Goal: Complete application form: Complete application form

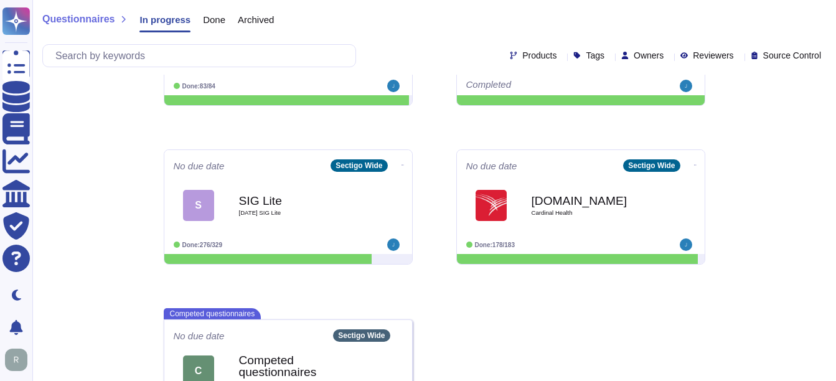
scroll to position [339, 0]
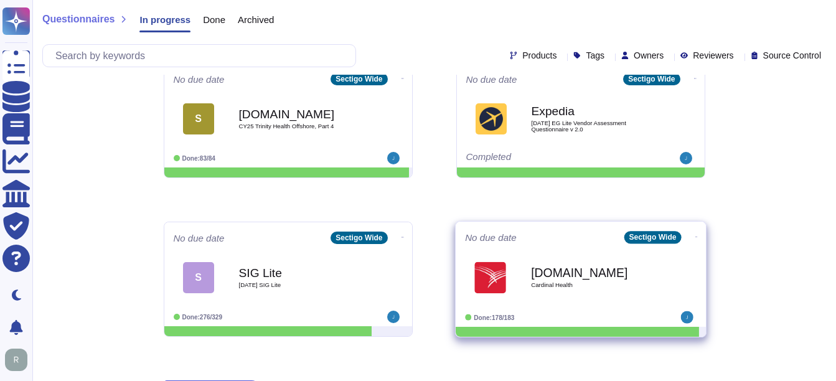
click at [595, 276] on b "[DOMAIN_NAME]" at bounding box center [594, 272] width 126 height 12
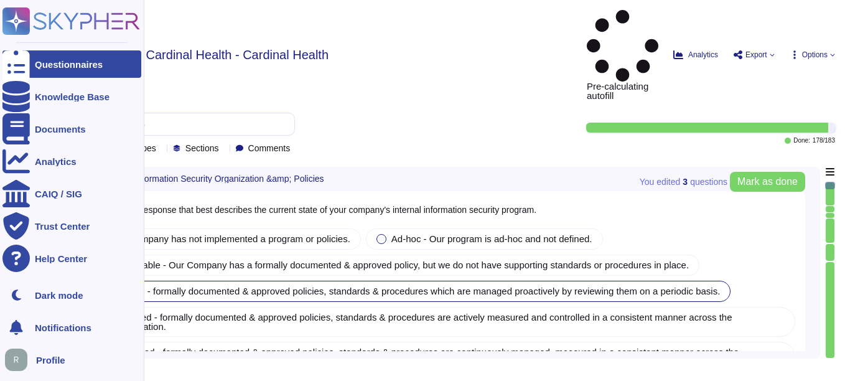
type textarea "Our company has a comprehensive internal information security program that incl…"
type textarea "Our company's mobile device policy includes several key components to ensure se…"
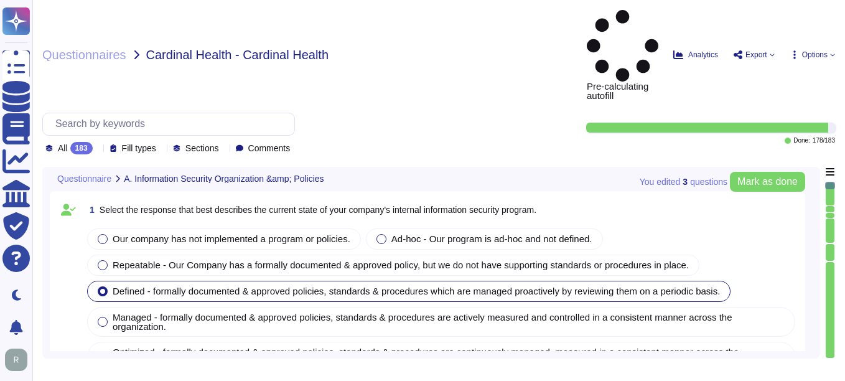
click at [98, 149] on icon at bounding box center [98, 149] width 0 height 0
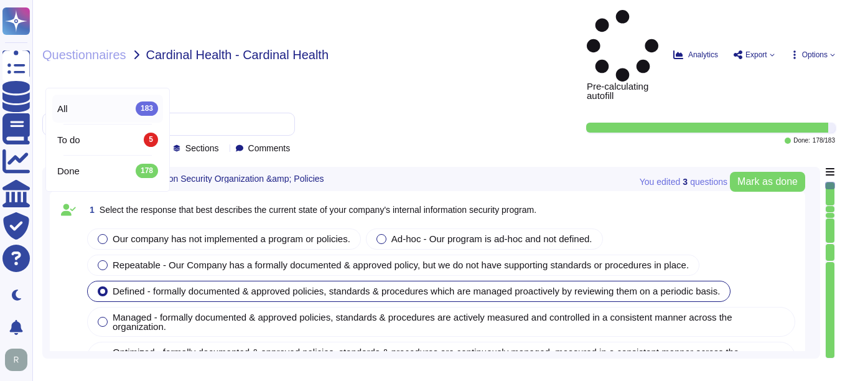
click at [108, 104] on div "All 183" at bounding box center [107, 108] width 101 height 14
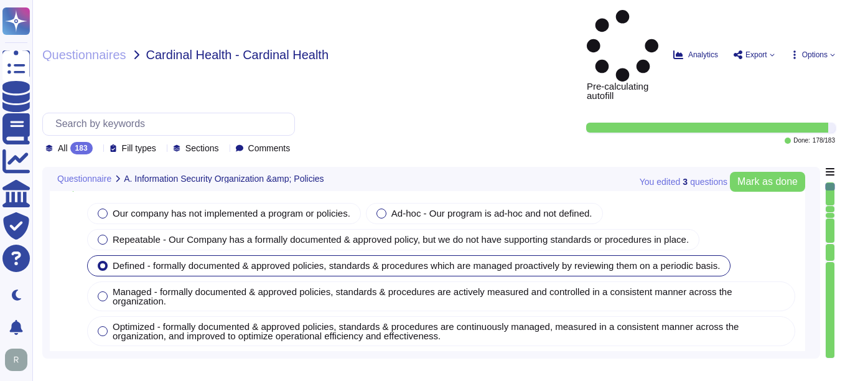
type textarea "Yes, our organization has implemented and documented a comprehensive informatio…"
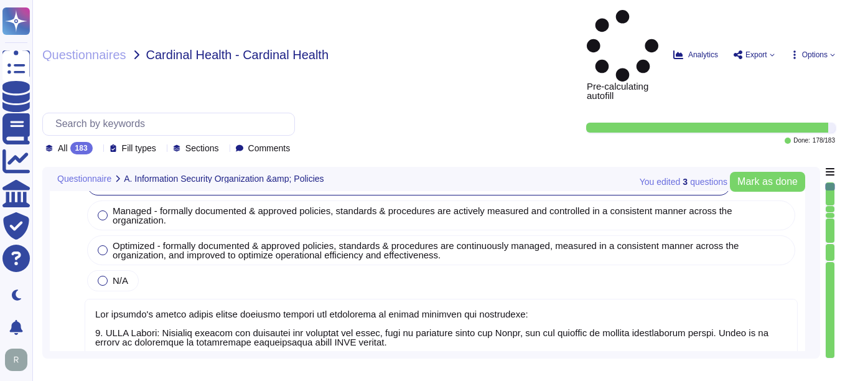
type textarea "Yes, Sectigo has established comprehensive procedures to ensure compliance with…"
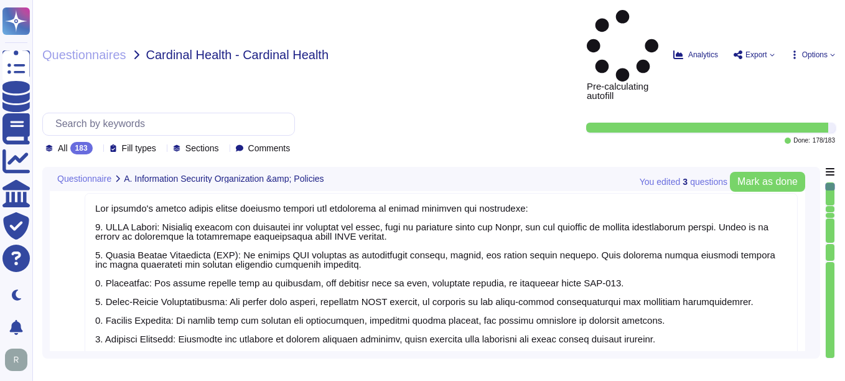
scroll to position [1, 0]
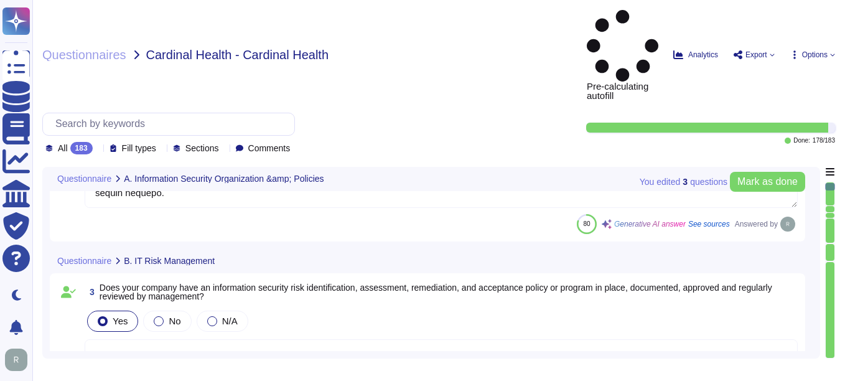
type textarea "Yes, we have a dedicated information security team composed of qualified IT sec…"
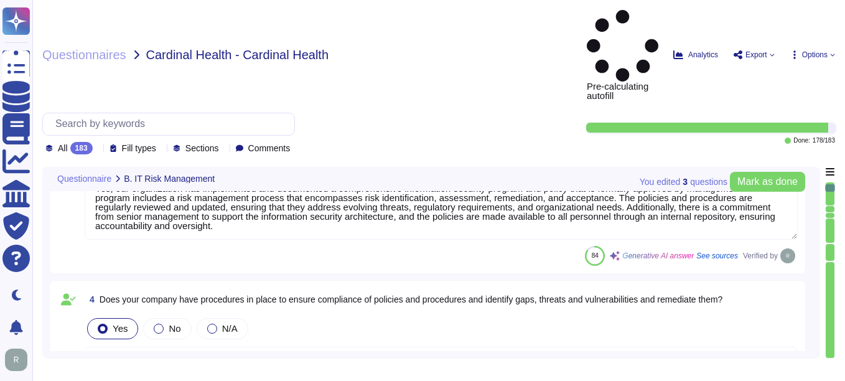
type textarea "Sectigo implements a comprehensive malware detection, containment, and resoluti…"
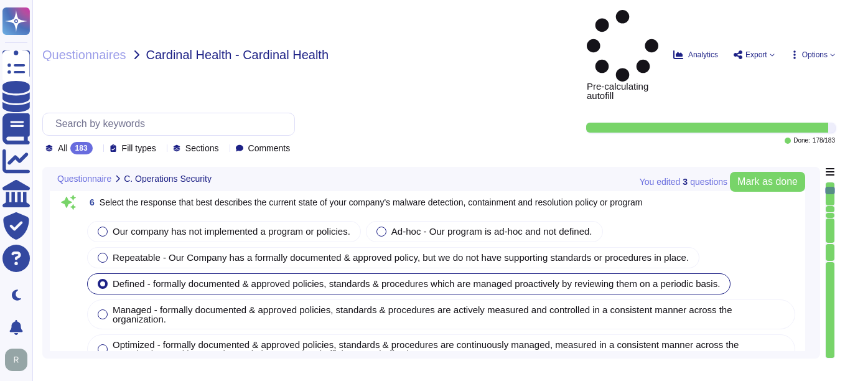
type textarea "Yes, installation of malware protection must be installed on network hosts to r…"
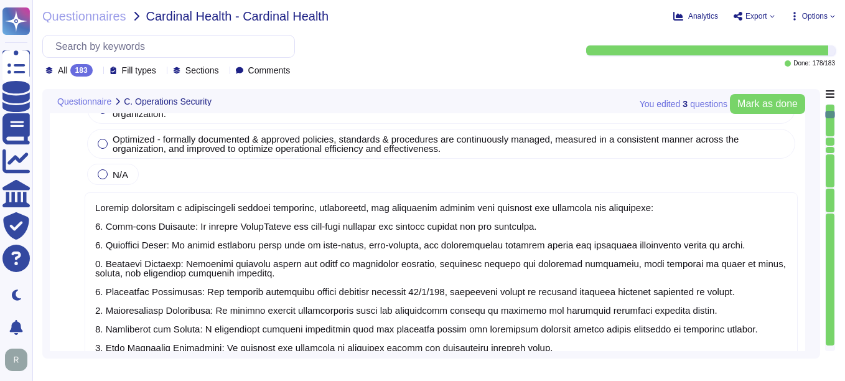
type textarea "Yes, our company updates signatures for anti-malware solutions regularly. The a…"
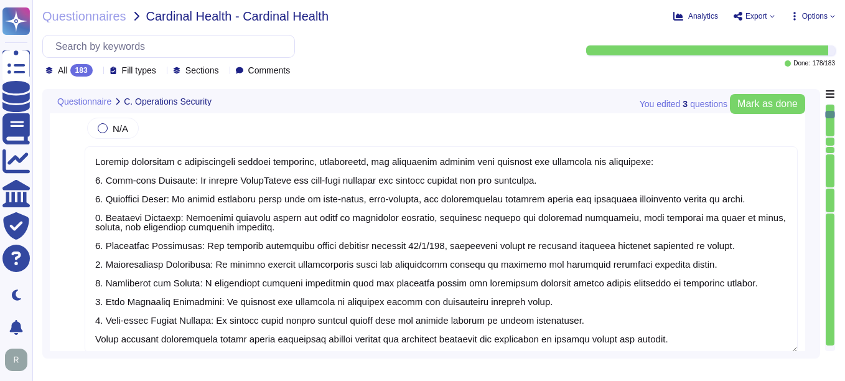
type textarea "Yes, Sectigo enforces security baselines through established system hardening s…"
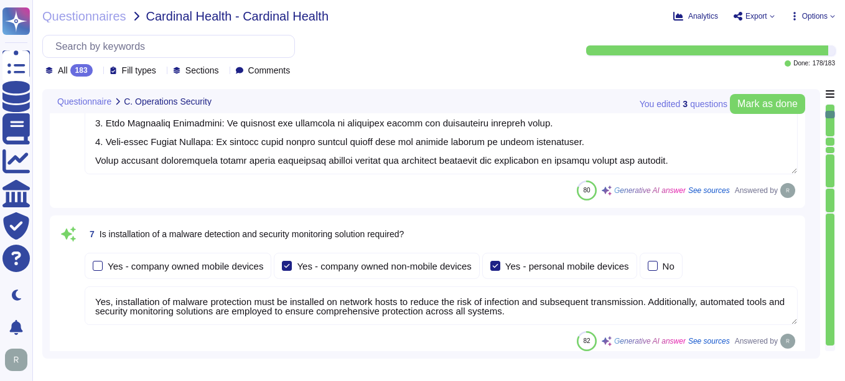
scroll to position [1866, 0]
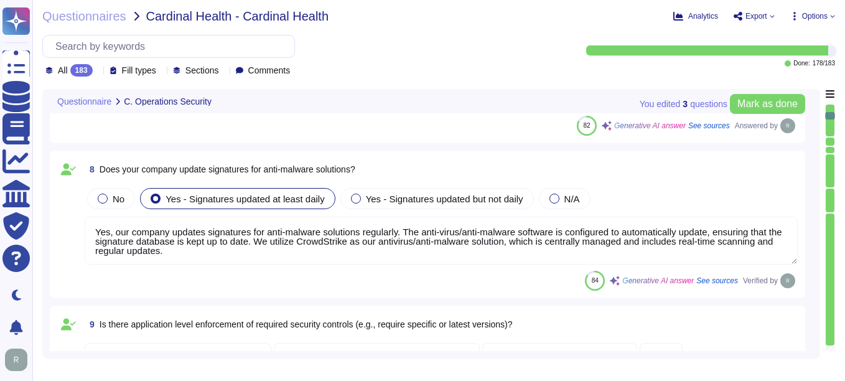
type textarea "Yes, all devices must be registered and authorized to access the corporate netw…"
type textarea "Yes, our company prohibits the use of unauthorized or unsupported hardware and …"
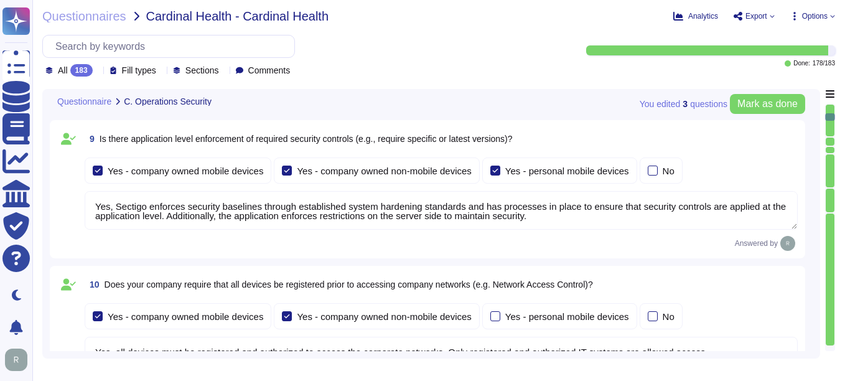
type textarea "Yes, our company has technical controls in place to restrict the installation o…"
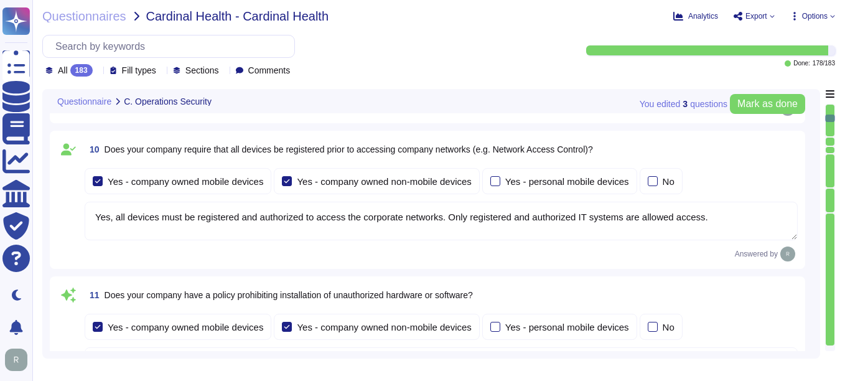
type textarea "Yes, our company has implemented several technical controls to prevent users fr…"
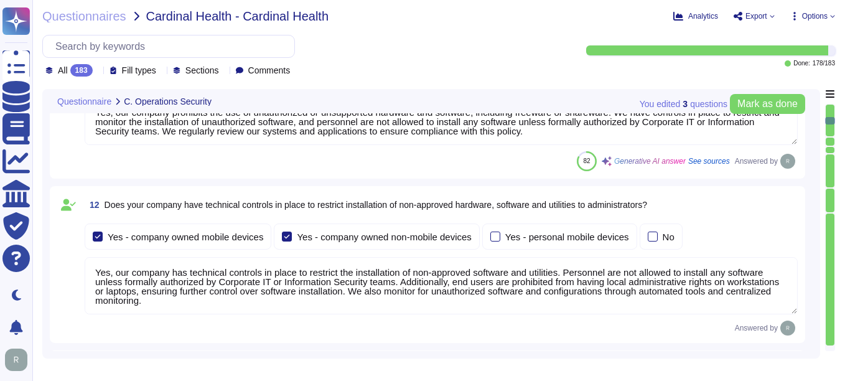
scroll to position [1, 0]
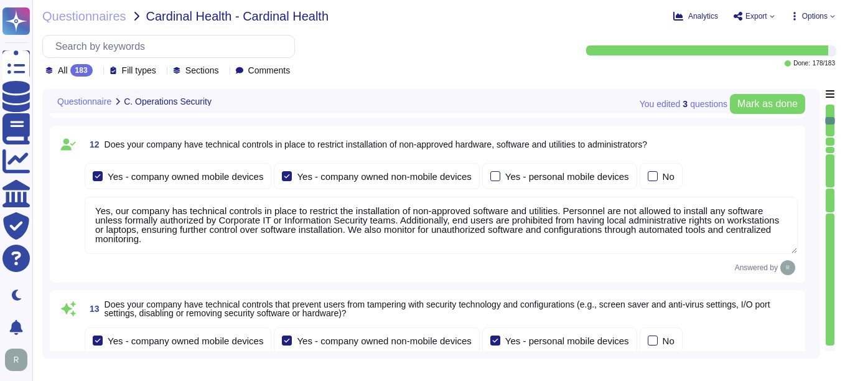
type textarea "Yes, devices are locked down after a maximum of 5 failed login attempts, and th…"
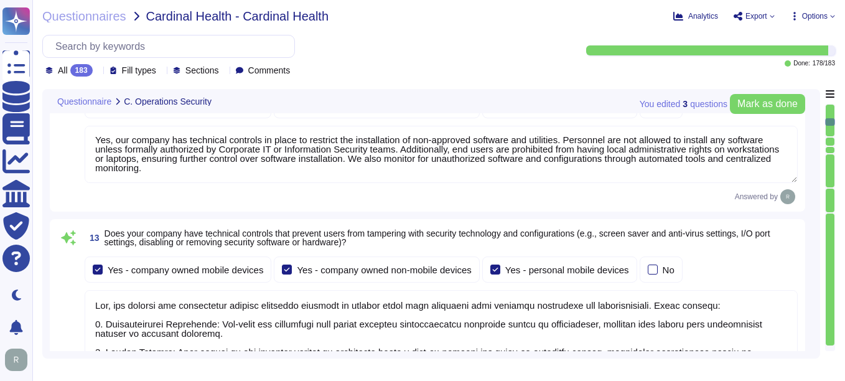
type textarea "Yes, all incoming and outgoing email attachments are scanned for malicious cont…"
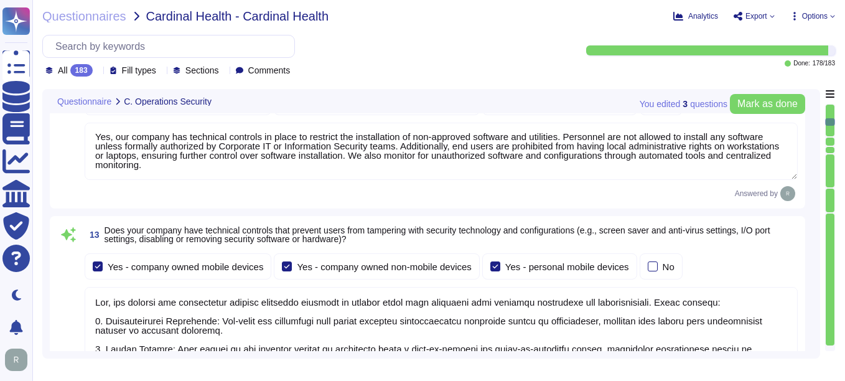
type textarea "Yes, all devices must be registered and authorized to access the corporate netw…"
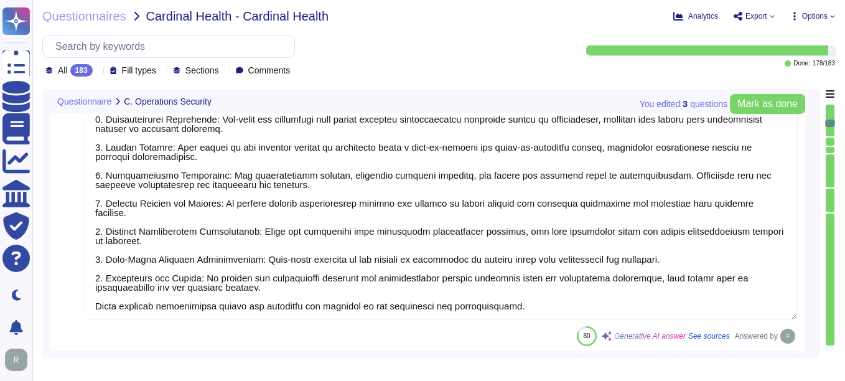
type textarea "Yes, all incoming and outgoing email attachments are scanned for malicious cont…"
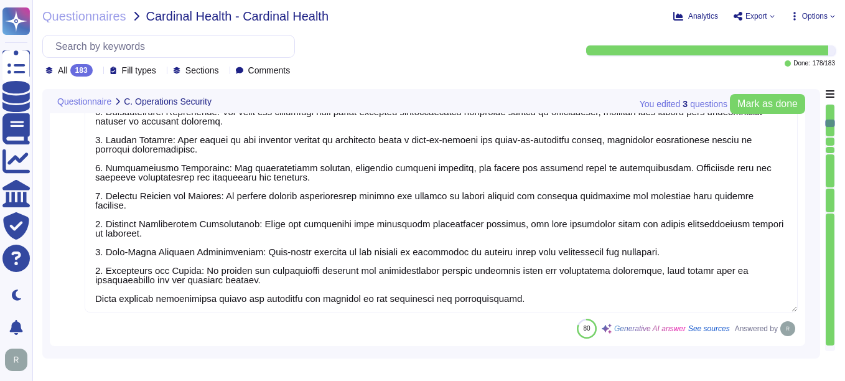
type textarea "Yes, our company performs vulnerability scans of information systems that suppo…"
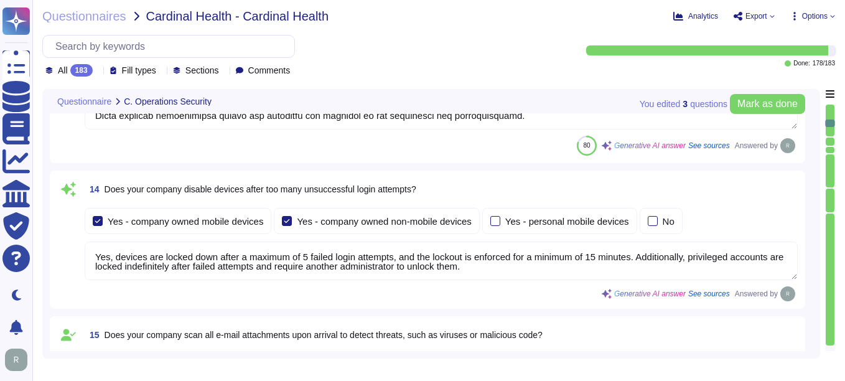
scroll to position [3111, 0]
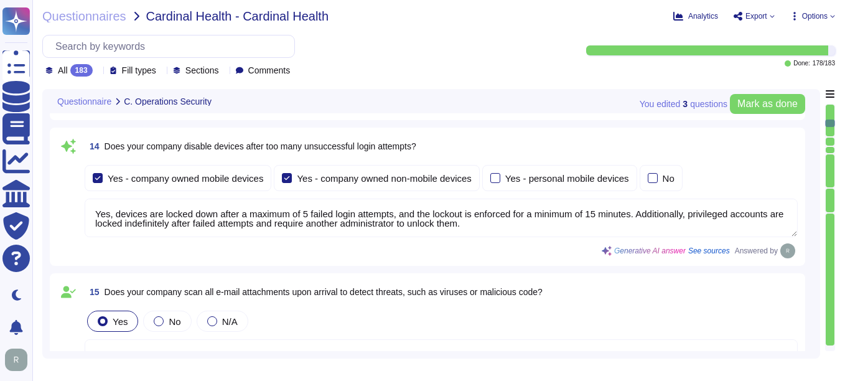
type textarea "Yes, we conduct routine penetration tests of information systems that support o…"
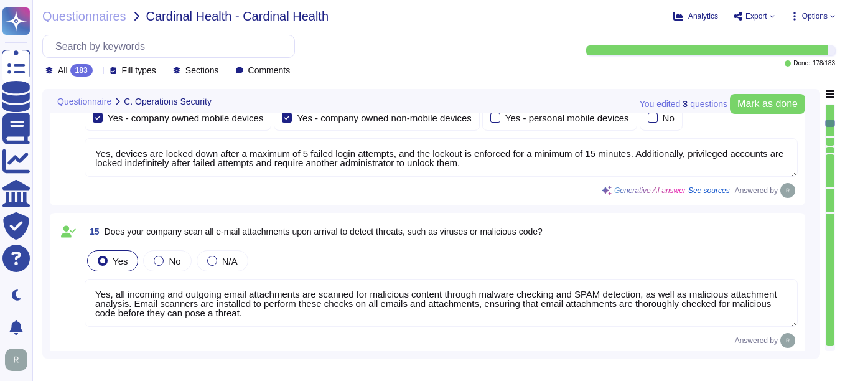
scroll to position [3235, 0]
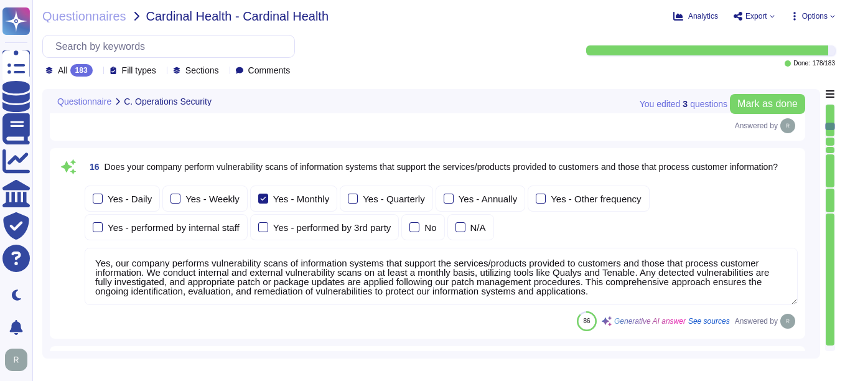
type textarea "No, we do not permit customers to perform their own audits. However, we can sup…"
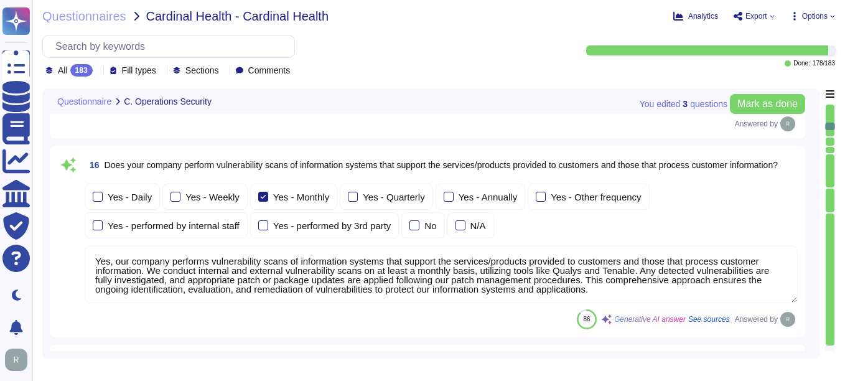
scroll to position [1, 0]
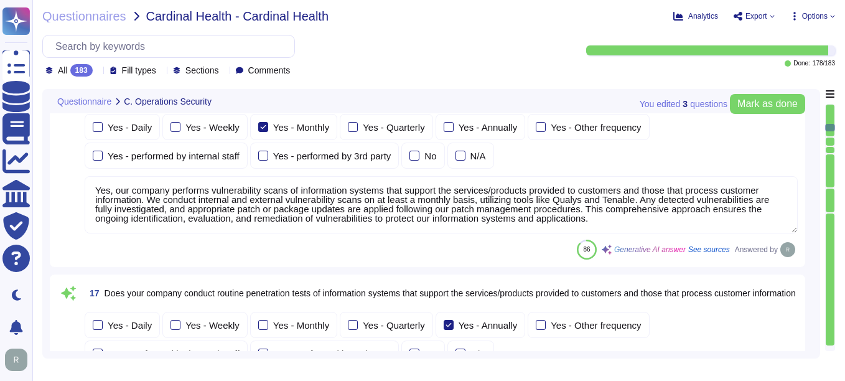
type textarea "Yes, we conduct routine security code reviews on applications we develop or own…"
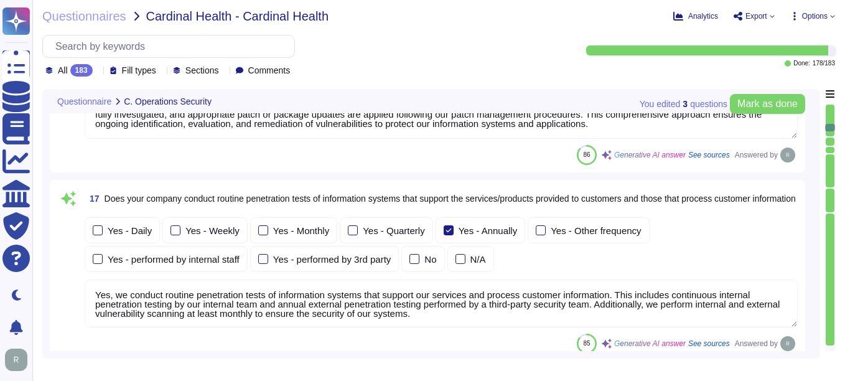
scroll to position [3608, 0]
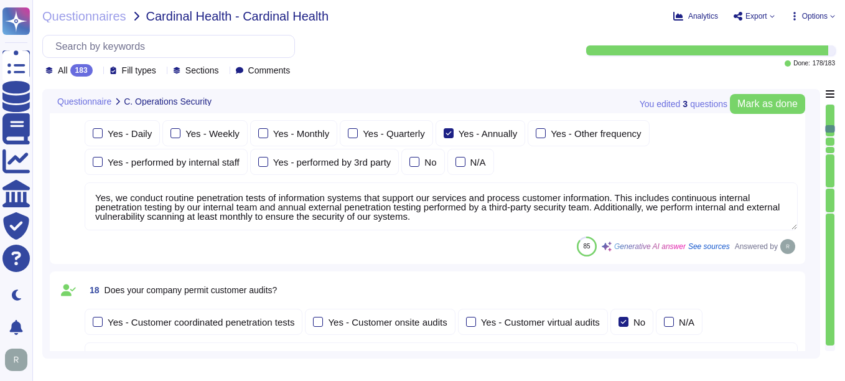
type textarea "Yes, Sectigo follows industry standards, including the OWASP Top 10, to mitigat…"
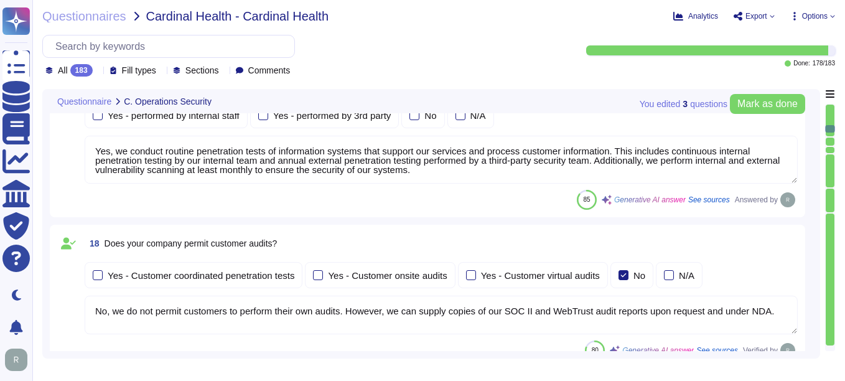
scroll to position [3795, 0]
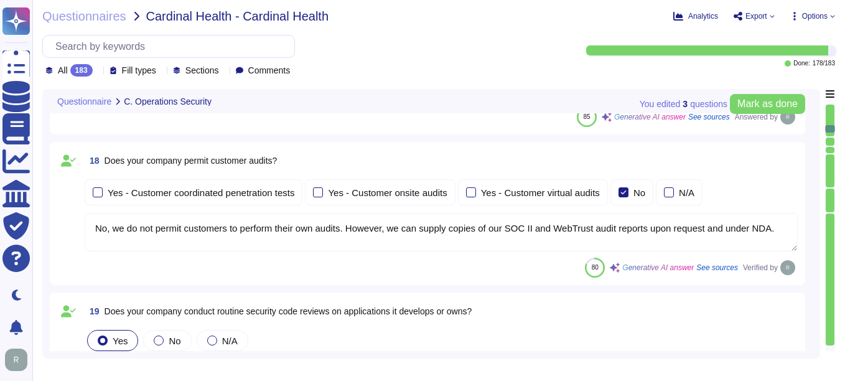
type textarea "Yes, our company tracks and appropriately remediates findings from vulnerabilit…"
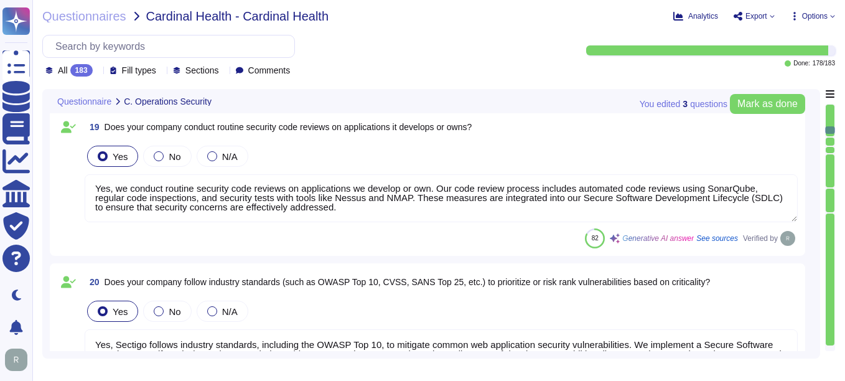
scroll to position [3982, 0]
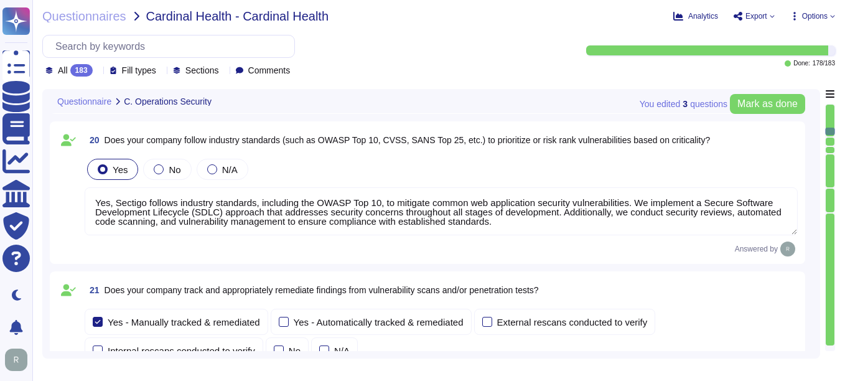
type textarea "Yes, our company has a solution in place to detect, monitor, prevent, and mitig…"
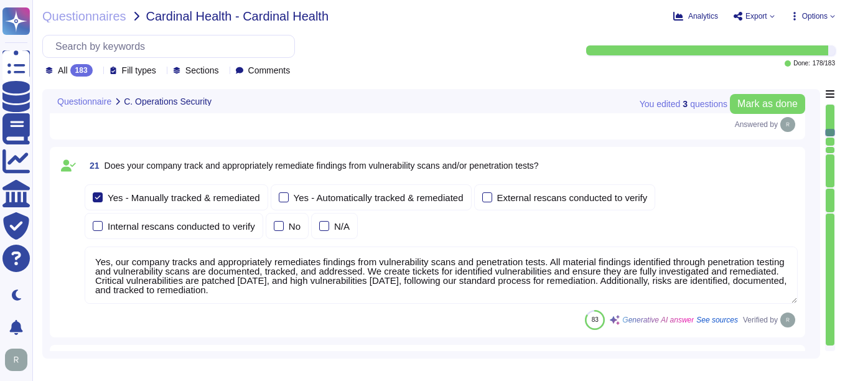
scroll to position [1, 0]
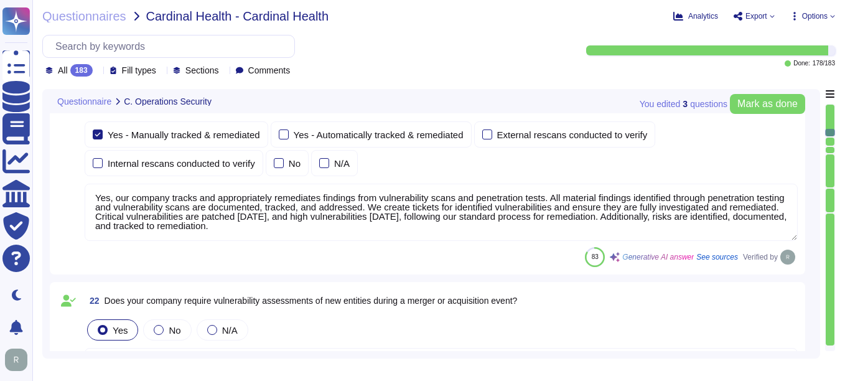
type textarea "Yes, we perform quarterly scans to identify unauthorized wireless access points…"
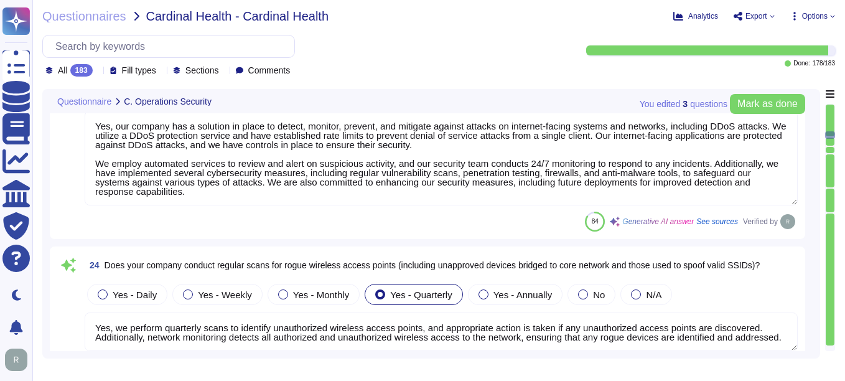
scroll to position [4728, 0]
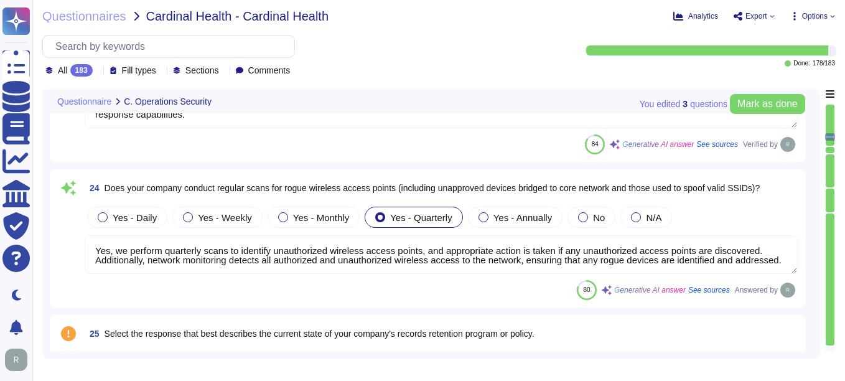
type textarea "Customer data records retention periods are not fixed and will vary based on se…"
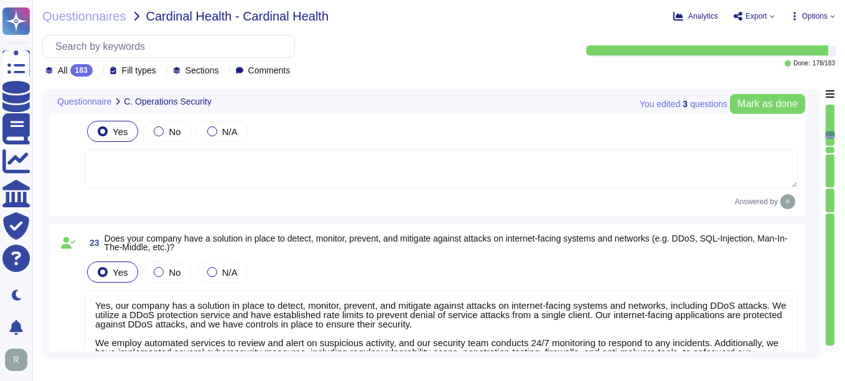
type textarea "Yes, Sectigo follows industry standards, including the OWASP Top 10, to mitigat…"
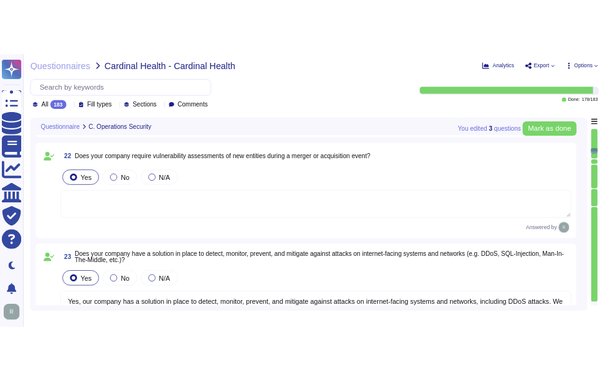
scroll to position [4415, 0]
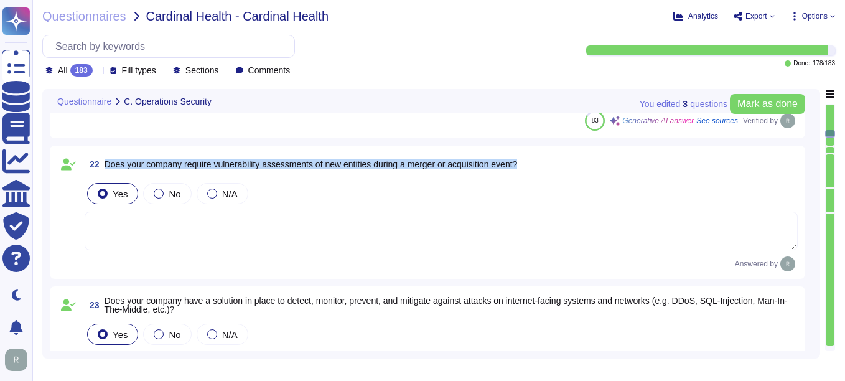
drag, startPoint x: 105, startPoint y: 161, endPoint x: 570, endPoint y: 161, distance: 464.7
click at [570, 161] on div "22 Does your company require vulnerability assessments of new entities during a…" at bounding box center [441, 164] width 713 height 22
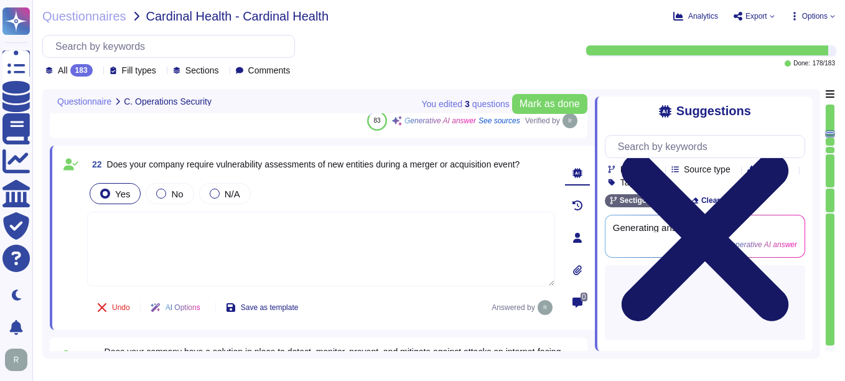
click at [798, 106] on icon at bounding box center [705, 238] width 200 height 268
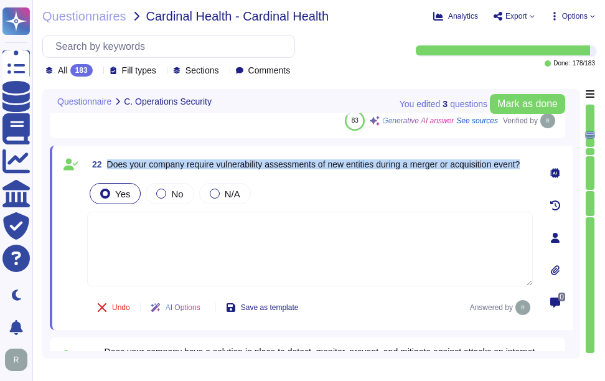
drag, startPoint x: 108, startPoint y: 162, endPoint x: 534, endPoint y: 167, distance: 425.6
click at [534, 167] on div "22 Does your company require vulnerability assessments of new entities during a…" at bounding box center [311, 238] width 523 height 184
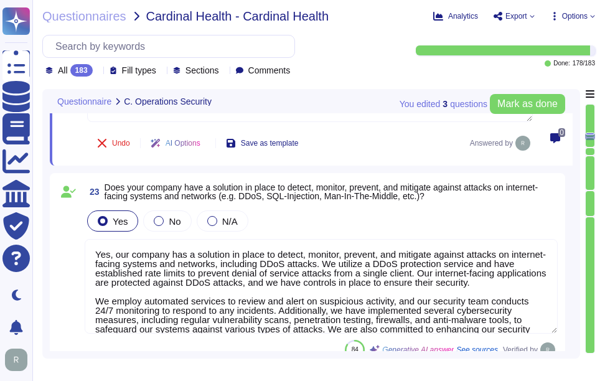
scroll to position [4601, 0]
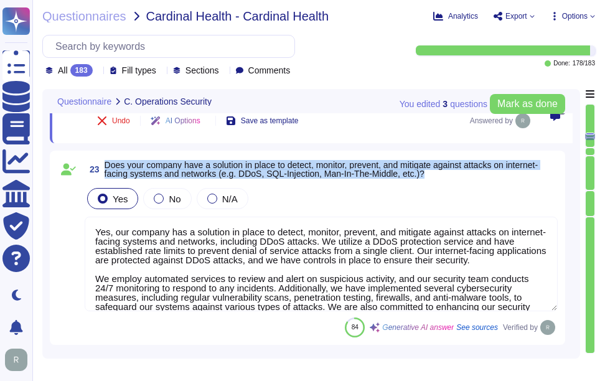
drag, startPoint x: 106, startPoint y: 163, endPoint x: 452, endPoint y: 177, distance: 346.2
click at [452, 177] on span "Does your company have a solution in place to detect, monitor, prevent, and mit…" at bounding box center [331, 169] width 453 height 17
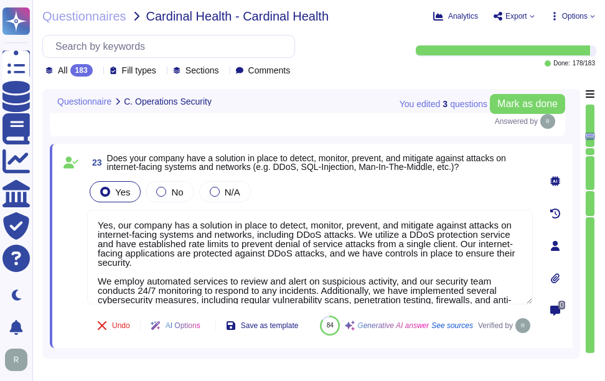
scroll to position [4539, 0]
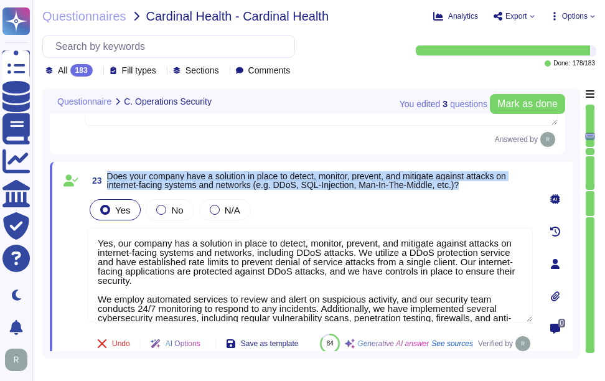
drag, startPoint x: 113, startPoint y: 177, endPoint x: 502, endPoint y: 193, distance: 389.8
click at [502, 192] on span "23 Does your company have a solution in place to detect, monitor, prevent, and …" at bounding box center [309, 180] width 445 height 22
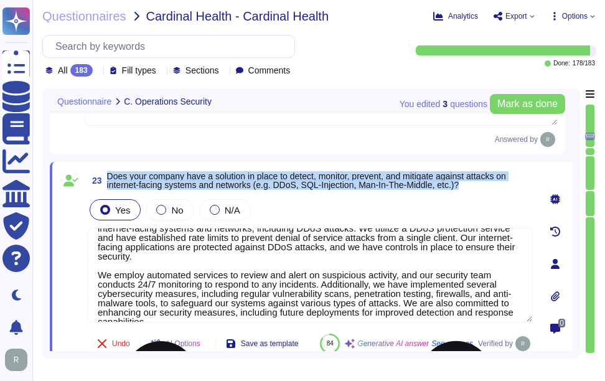
scroll to position [0, 0]
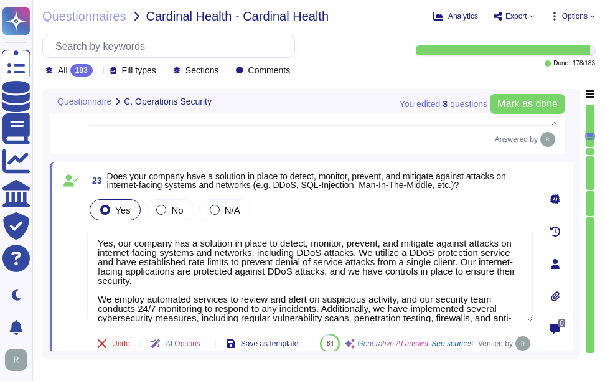
click at [278, 146] on div "Answered by" at bounding box center [321, 139] width 473 height 15
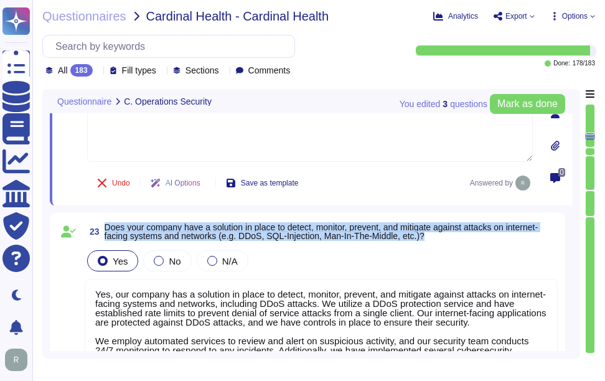
drag, startPoint x: 105, startPoint y: 226, endPoint x: 445, endPoint y: 240, distance: 340.6
click at [445, 240] on span "Does your company have a solution in place to detect, monitor, prevent, and mit…" at bounding box center [331, 231] width 453 height 17
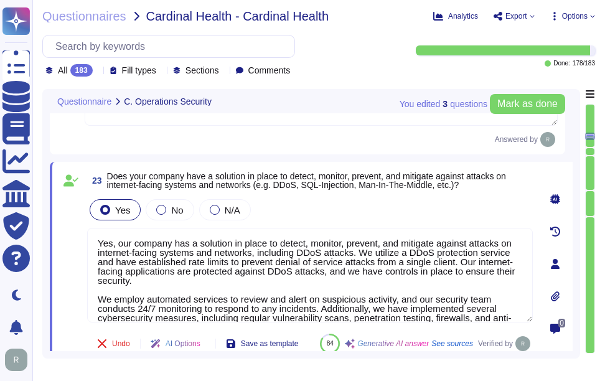
scroll to position [4601, 0]
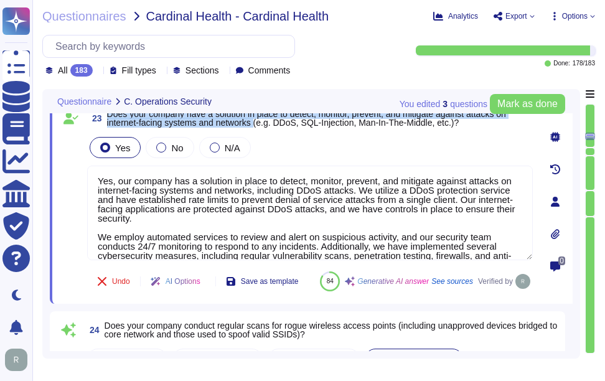
drag, startPoint x: 105, startPoint y: 114, endPoint x: 256, endPoint y: 128, distance: 152.5
click at [256, 128] on span "23 Does your company have a solution in place to detect, monitor, prevent, and …" at bounding box center [309, 118] width 445 height 22
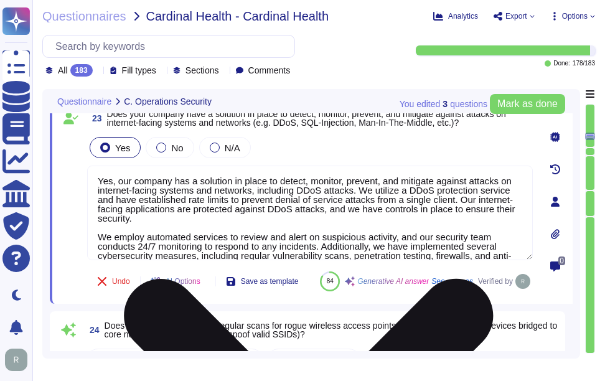
click at [292, 238] on textarea "Yes, our company has a solution in place to detect, monitor, prevent, and mitig…" at bounding box center [309, 212] width 445 height 95
paste textarea
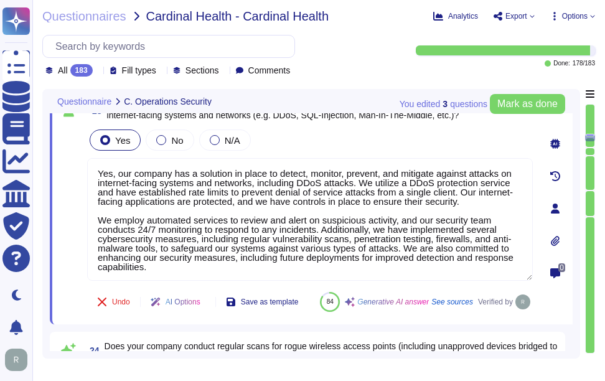
type textarea "Yes, our company has a solution in place to detect, monitor, prevent, and mitig…"
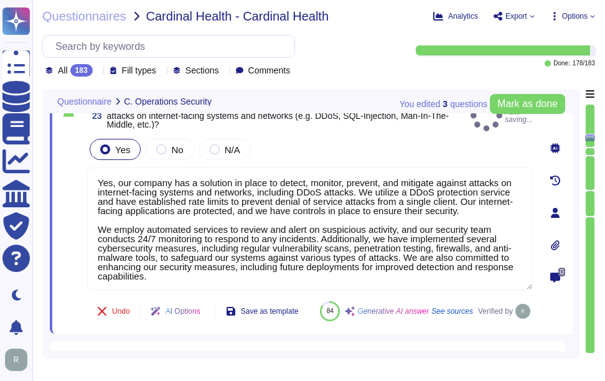
click at [371, 131] on div "23 Does your company have a solution in place to detect, monitor, prevent, and …" at bounding box center [296, 213] width 473 height 226
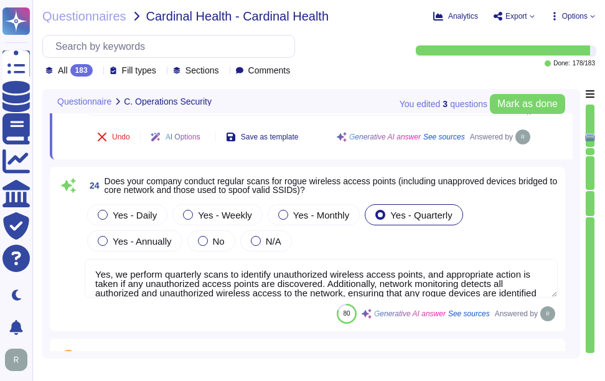
scroll to position [4788, 0]
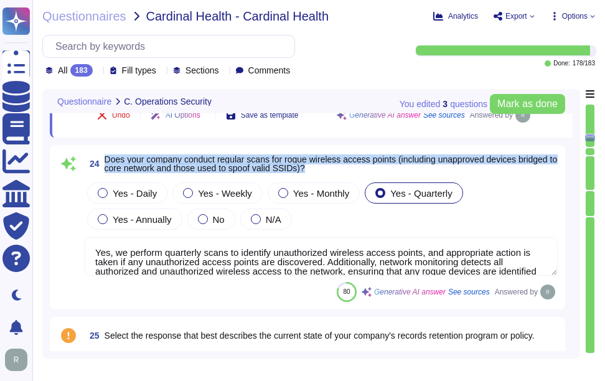
drag, startPoint x: 105, startPoint y: 162, endPoint x: 326, endPoint y: 175, distance: 221.2
click at [326, 175] on span "24 Does your company conduct regular scans for rogue wireless access points (in…" at bounding box center [321, 163] width 473 height 22
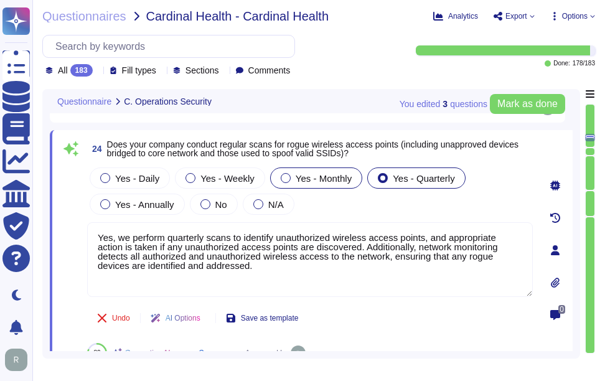
scroll to position [0, 0]
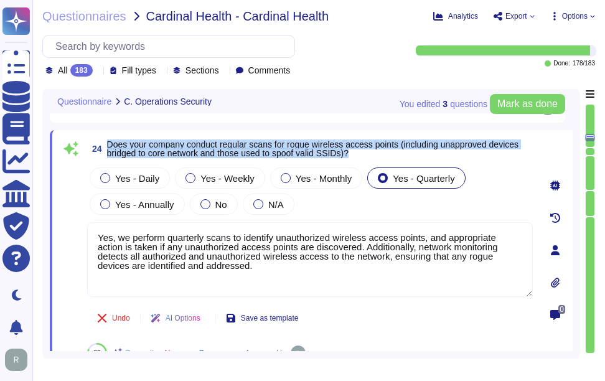
drag, startPoint x: 108, startPoint y: 145, endPoint x: 452, endPoint y: 162, distance: 344.5
click at [452, 160] on span "24 Does your company conduct regular scans for rogue wireless access points (in…" at bounding box center [309, 148] width 445 height 22
click at [103, 183] on div at bounding box center [105, 178] width 10 height 10
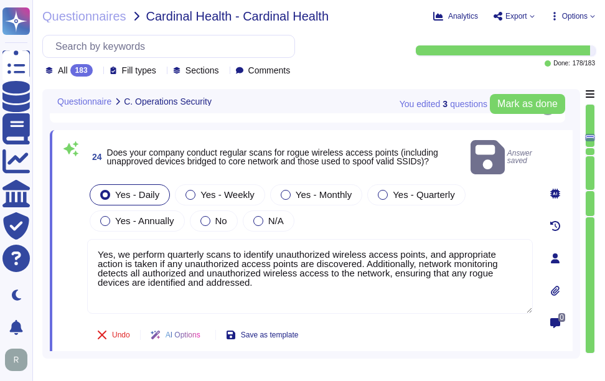
click at [180, 255] on textarea "Yes, we perform quarterly scans to identify unauthorized wireless access points…" at bounding box center [309, 276] width 445 height 75
paste textarea "our company conducts quarterly scans to identify unauthorized wireless access p…"
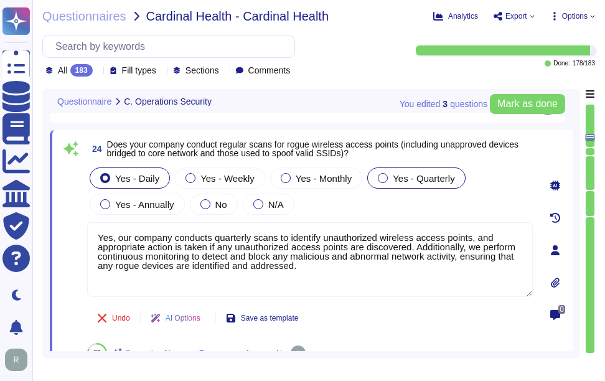
type textarea "Yes, our company conducts quarterly scans to identify unauthorized wireless acc…"
click at [399, 180] on span "Yes - Quarterly" at bounding box center [424, 178] width 62 height 11
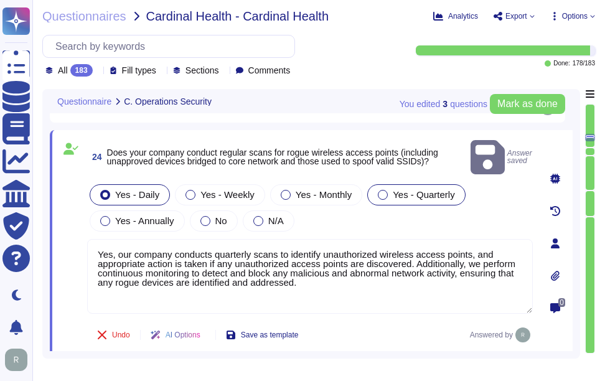
click at [384, 190] on label "Yes - Quarterly" at bounding box center [416, 195] width 77 height 10
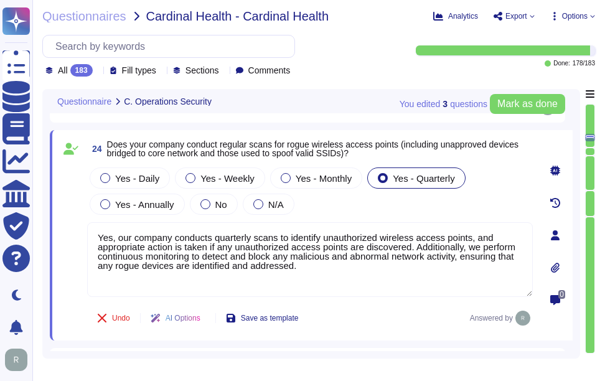
click at [444, 157] on span "Does your company conduct regular scans for rogue wireless access points (inclu…" at bounding box center [320, 148] width 426 height 17
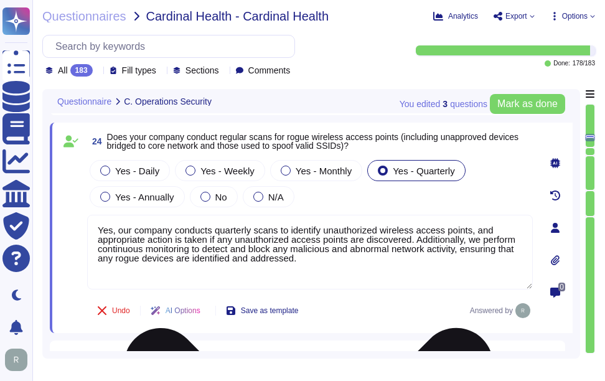
type textarea "Customer data records retention periods are not fixed and will vary based on se…"
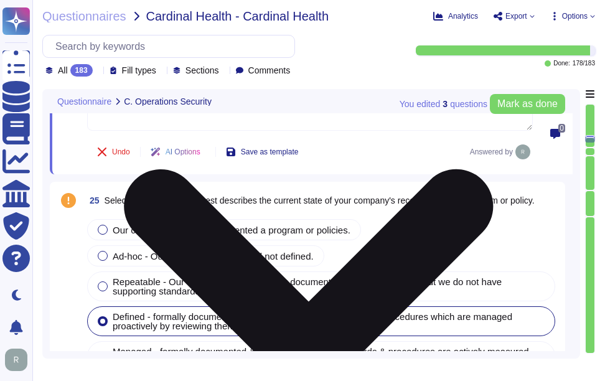
scroll to position [4975, 0]
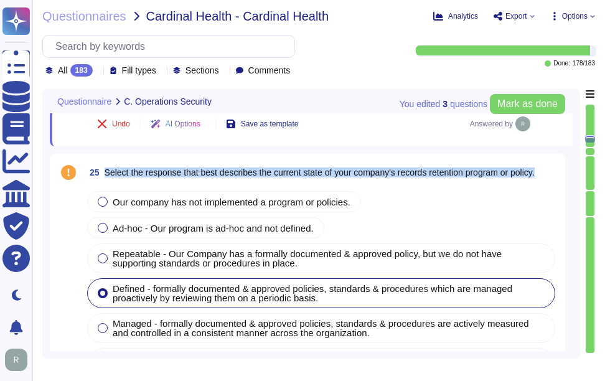
drag, startPoint x: 105, startPoint y: 179, endPoint x: 547, endPoint y: 180, distance: 442.3
click at [547, 180] on div "25 Select the response that [PERSON_NAME] describes the current state of your c…" at bounding box center [321, 172] width 473 height 22
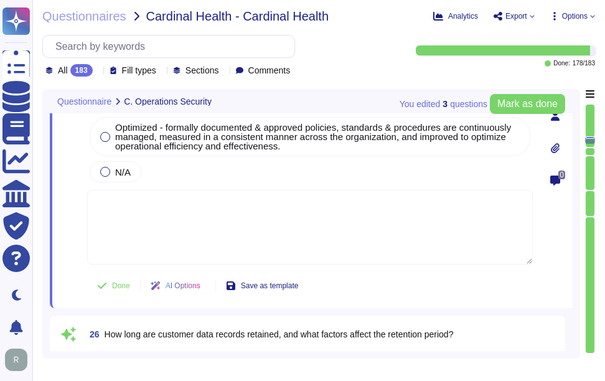
type textarea "The company's password policy includes the following characteristics: 1. Passwo…"
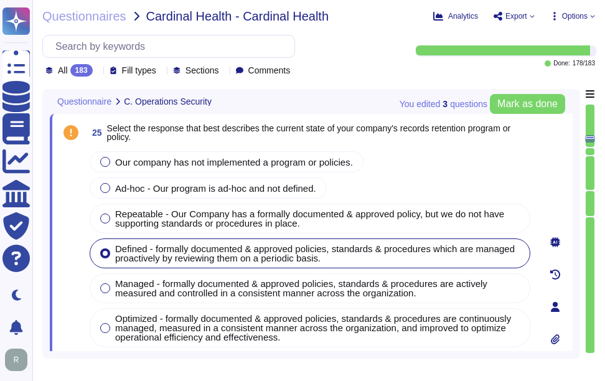
scroll to position [4981, 0]
type textarea "Yes, our company has a solution in place to detect, monitor, prevent, and mitig…"
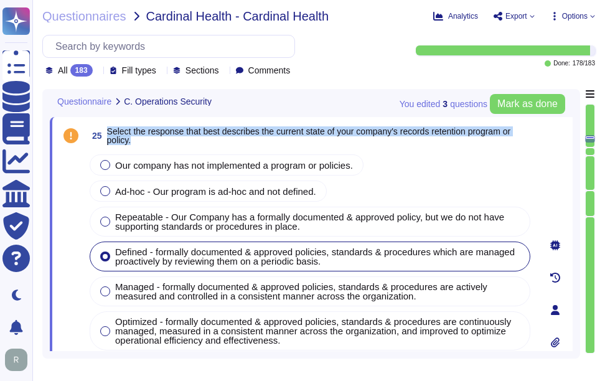
drag, startPoint x: 108, startPoint y: 132, endPoint x: 165, endPoint y: 139, distance: 57.6
click at [165, 139] on span "Select the response that best describes the current state of your company's rec…" at bounding box center [320, 135] width 426 height 17
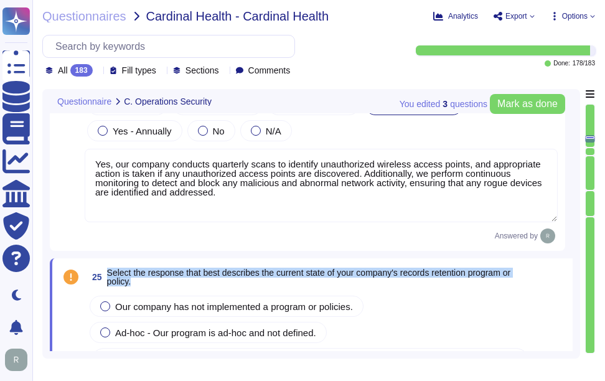
scroll to position [4916, 0]
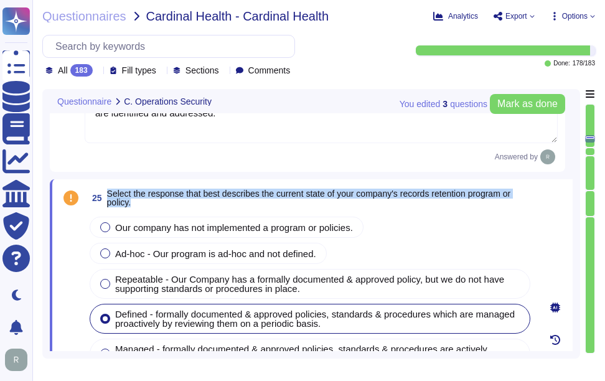
type textarea "Customer data records retention periods are not fixed and will vary based on se…"
click at [349, 194] on span "Select the response that best describes the current state of your company's rec…" at bounding box center [309, 198] width 404 height 19
click at [364, 192] on span "Select the response that best describes the current state of your company's rec…" at bounding box center [309, 198] width 404 height 19
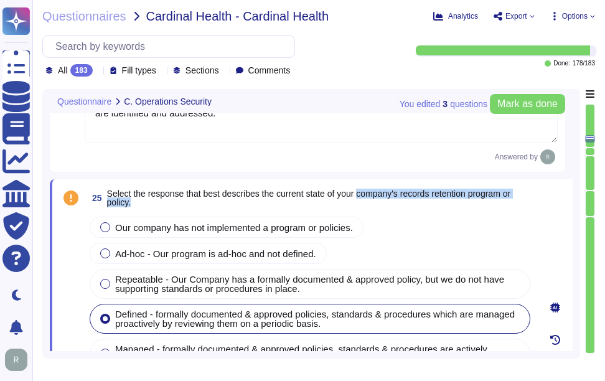
drag, startPoint x: 360, startPoint y: 193, endPoint x: 524, endPoint y: 200, distance: 164.4
click at [524, 200] on span "Select the response that best describes the current state of your company's rec…" at bounding box center [320, 197] width 426 height 17
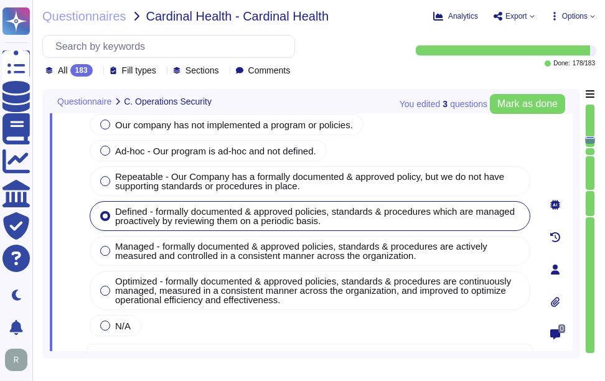
scroll to position [5041, 0]
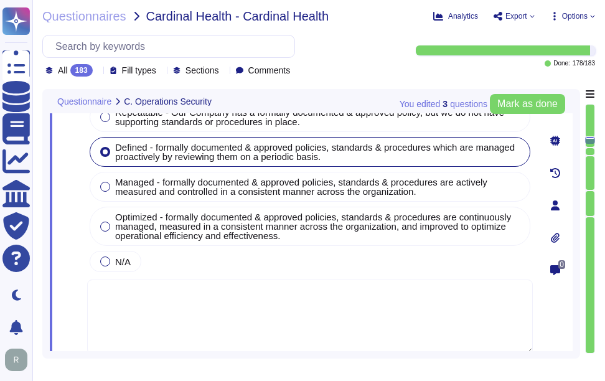
type textarea "The company's password policy includes the following characteristics: 1. Passwo…"
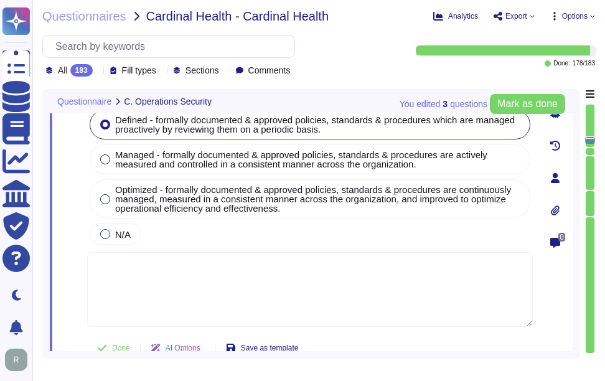
click at [306, 305] on textarea at bounding box center [309, 289] width 445 height 75
paste textarea "Our company has a documented records retention policy and retention schedule th…"
type textarea "Our company has a documented records retention policy and retention schedule th…"
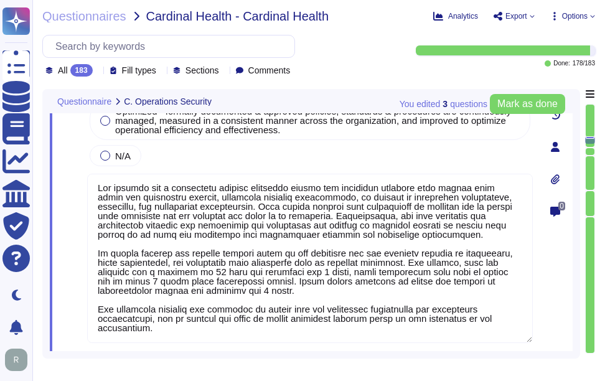
scroll to position [5227, 0]
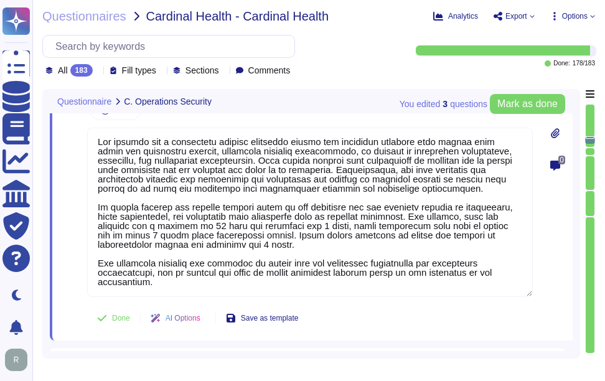
type textarea "The company's password policy includes the following characteristics: 1. Passwo…"
type textarea "Our company has a documented records retention policy and retention schedule th…"
click at [562, 255] on div "0" at bounding box center [555, 100] width 35 height 465
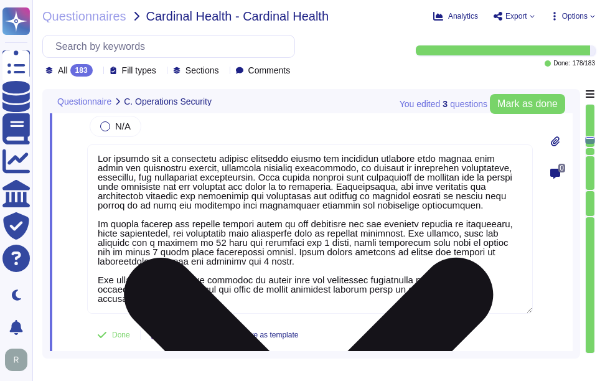
scroll to position [0, 0]
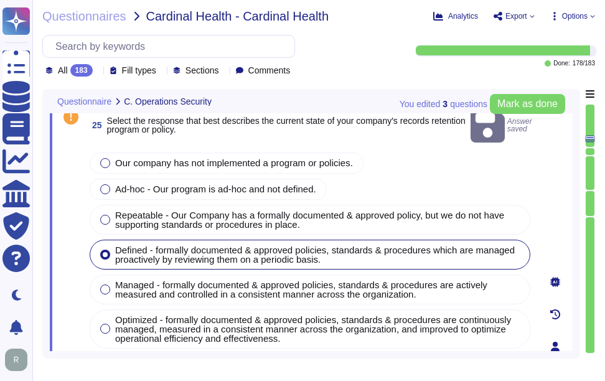
type textarea "Yes, our company has a solution in place to detect, monitor, prevent, and mitig…"
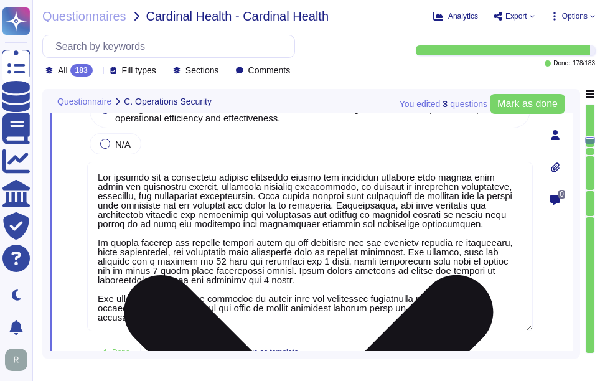
type textarea "The company's password policy includes the following characteristics: 1. Passwo…"
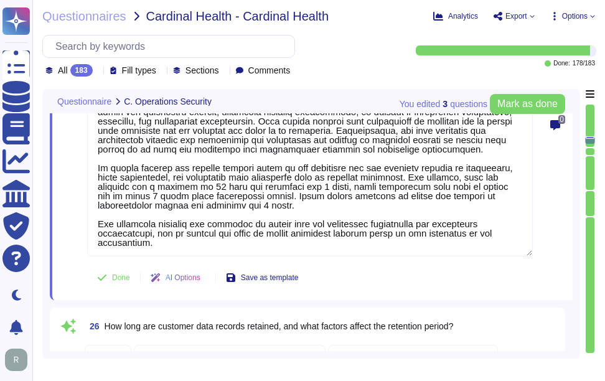
scroll to position [5289, 0]
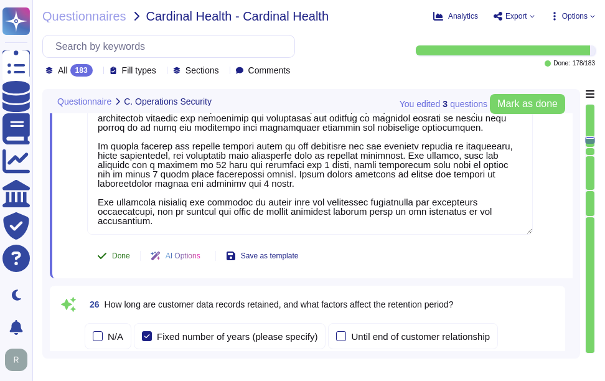
click at [119, 259] on span "Done" at bounding box center [121, 255] width 18 height 7
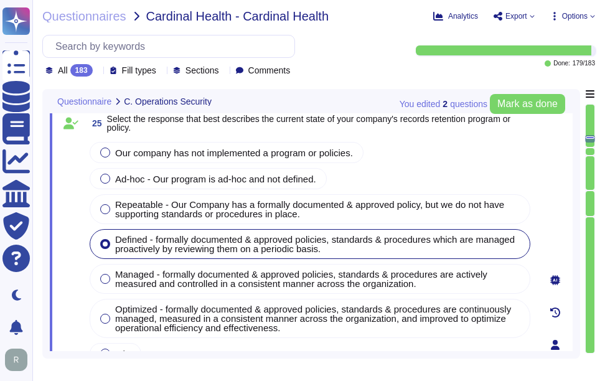
type textarea "Yes, our company has a solution in place to detect, monitor, prevent, and mitig…"
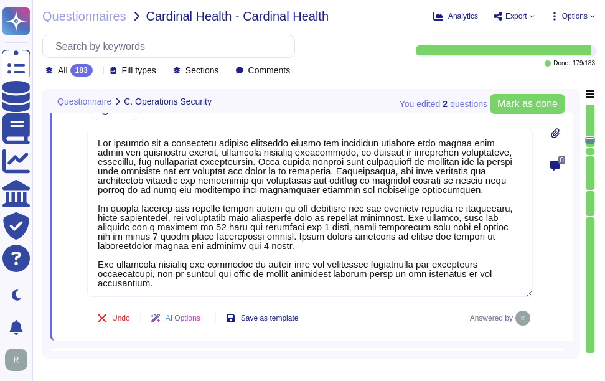
type textarea "The company's password policy includes the following characteristics: 1. Passwo…"
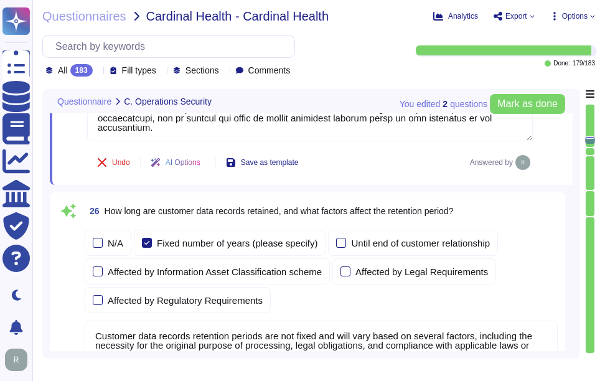
scroll to position [5414, 0]
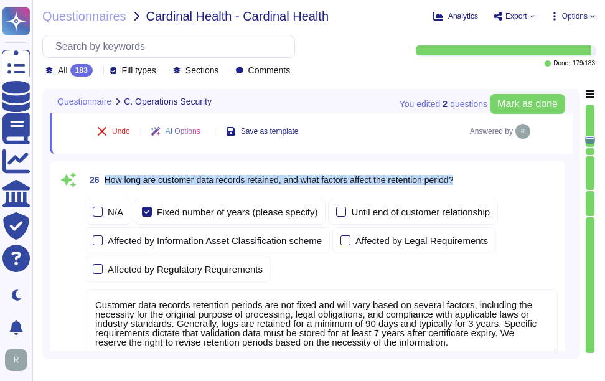
drag, startPoint x: 105, startPoint y: 175, endPoint x: 491, endPoint y: 173, distance: 387.0
click at [491, 173] on div "26 How long are customer data records retained, and what factors affect the ret…" at bounding box center [321, 180] width 473 height 22
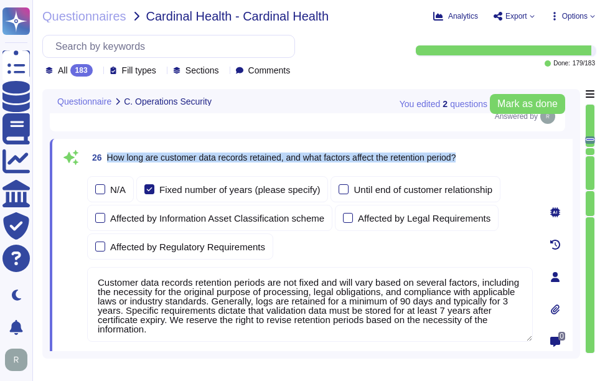
drag, startPoint x: 106, startPoint y: 157, endPoint x: 499, endPoint y: 157, distance: 392.6
click at [499, 157] on div "26 How long are customer data records retained, and what factors affect the ret…" at bounding box center [309, 157] width 445 height 22
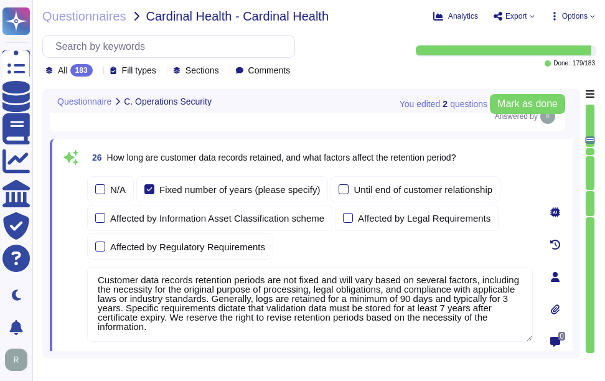
click at [218, 292] on textarea "Customer data records retention periods are not fixed and will vary based on se…" at bounding box center [309, 304] width 445 height 75
click at [354, 254] on div "N/A Fixed number of years (please specify) Until end of customer relationship A…" at bounding box center [309, 217] width 445 height 83
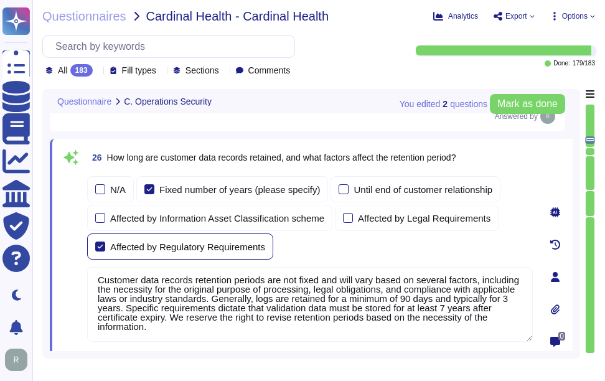
click at [100, 243] on div at bounding box center [100, 246] width 10 height 10
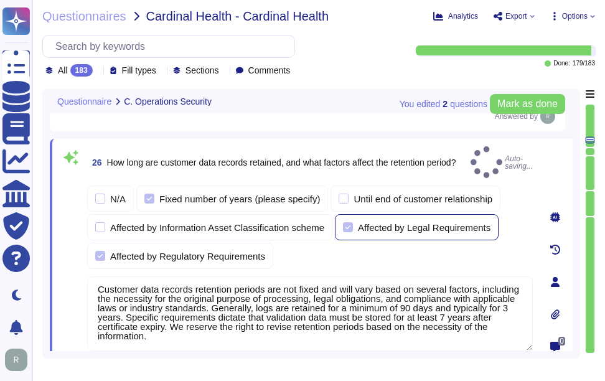
click at [348, 222] on div at bounding box center [348, 227] width 10 height 10
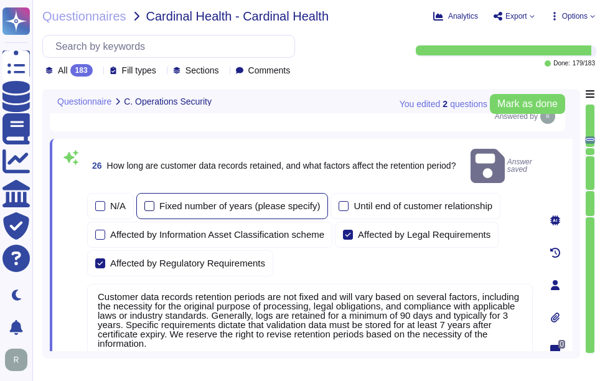
click at [152, 201] on div at bounding box center [149, 206] width 10 height 10
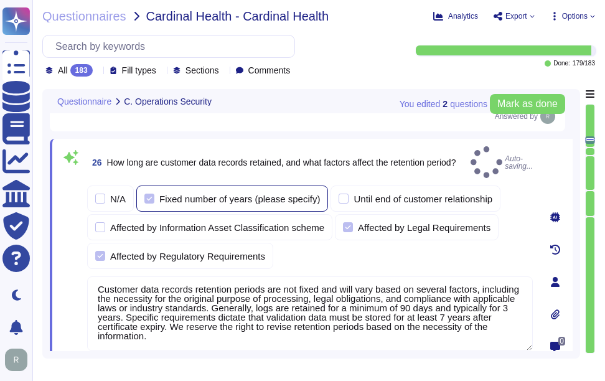
click at [160, 194] on div "Fixed number of years (please specify)" at bounding box center [239, 198] width 161 height 9
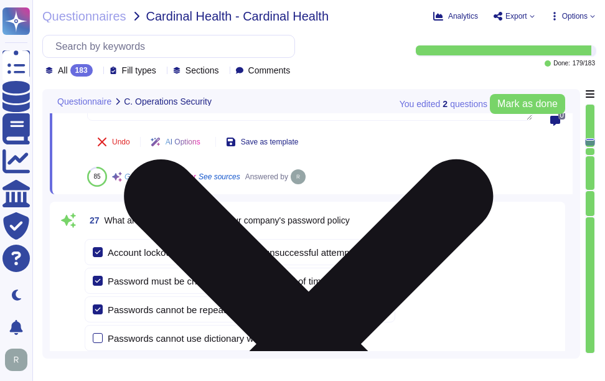
scroll to position [5663, 0]
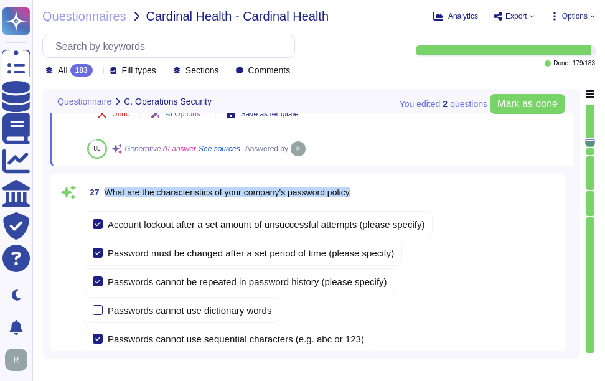
drag, startPoint x: 105, startPoint y: 189, endPoint x: 447, endPoint y: 192, distance: 342.8
click at [447, 192] on div "27 What are the characteristics of your company's password policy" at bounding box center [321, 192] width 473 height 22
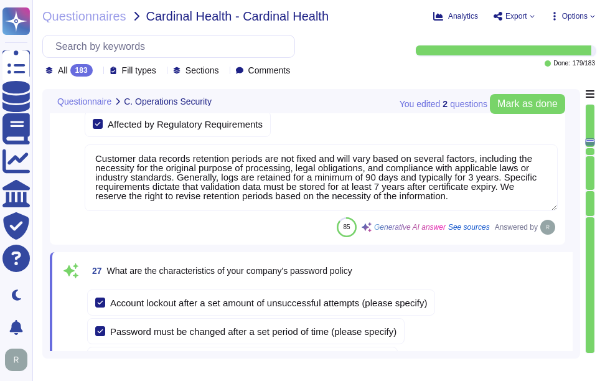
scroll to position [5534, 0]
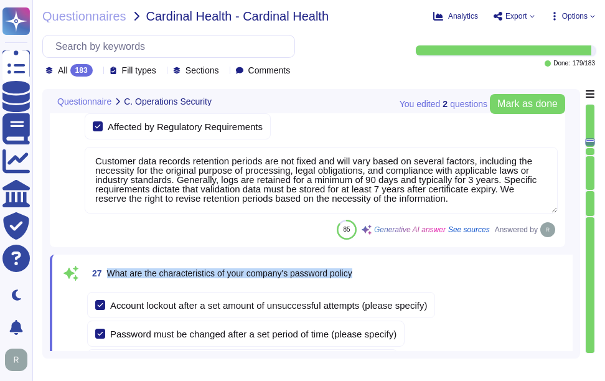
drag, startPoint x: 108, startPoint y: 271, endPoint x: 396, endPoint y: 289, distance: 288.6
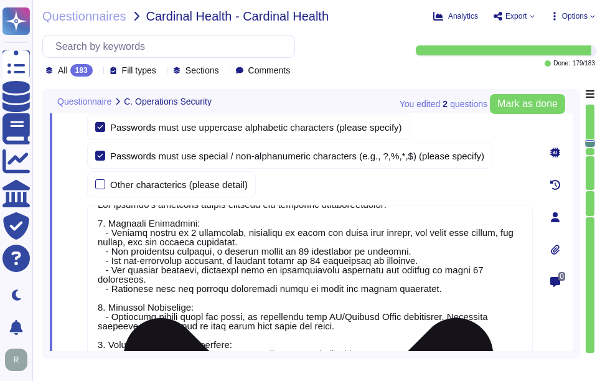
scroll to position [20, 0]
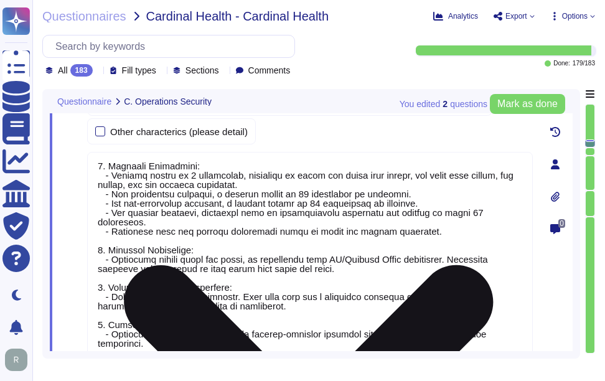
type textarea "Yes, all users are required to have unique user accounts with complex passwords…"
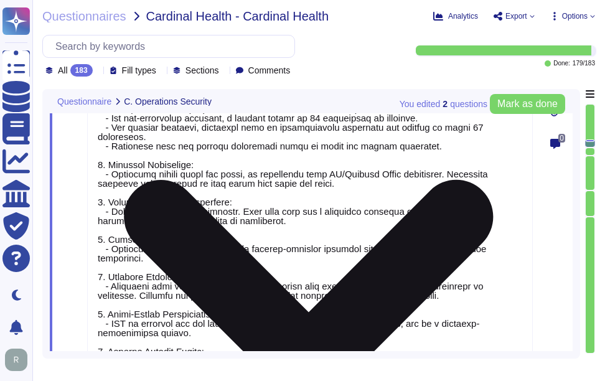
scroll to position [6094, 0]
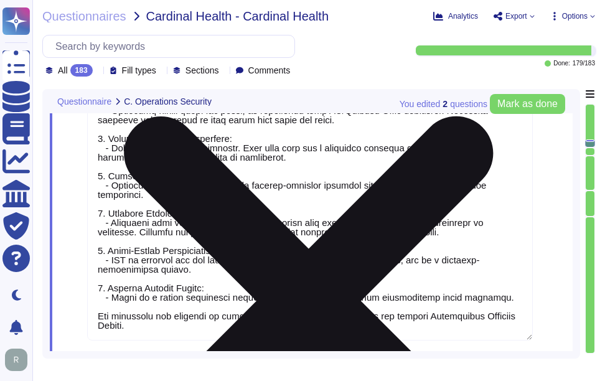
type textarea "Yes, users must change their password immediately if they suspect it has been c…"
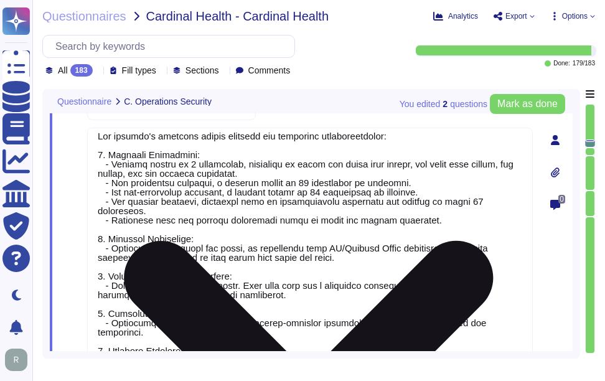
scroll to position [0, 0]
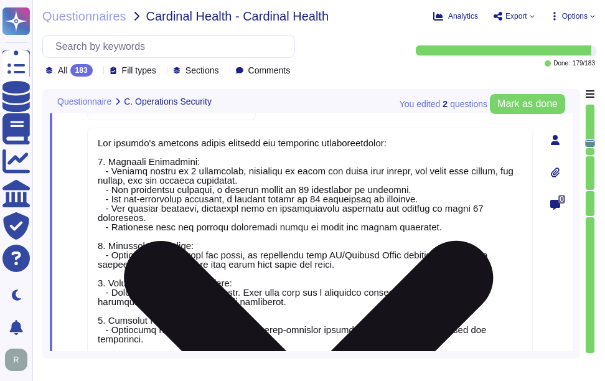
click at [325, 232] on textarea at bounding box center [309, 296] width 445 height 337
paste textarea "- Account Lockout: Accounts are locked after a maximum of 5 failed login attemp…"
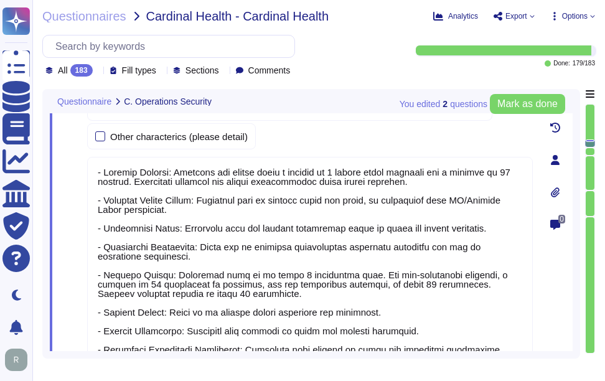
scroll to position [5994, 0]
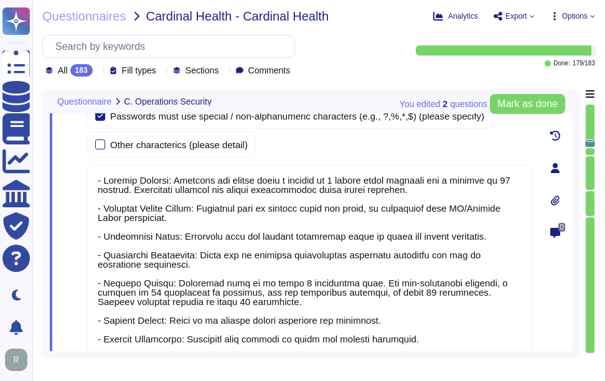
type textarea "- Account Lockout: Accounts are locked after a maximum of 5 failed login attemp…"
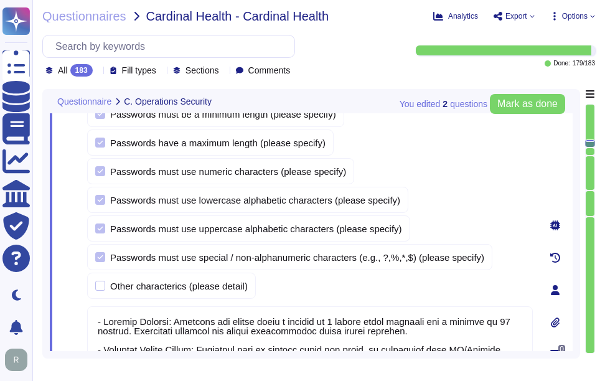
type textarea "Customer data records retention periods are not fixed and will vary based on se…"
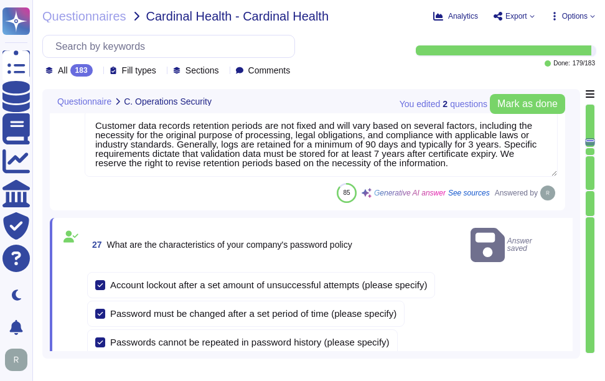
type textarea "Our company has a documented records retention policy and retention schedule th…"
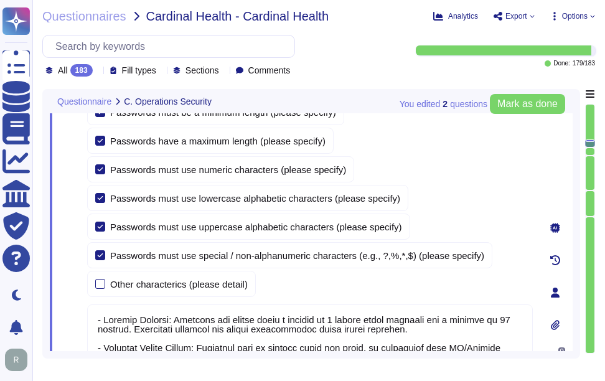
scroll to position [1, 0]
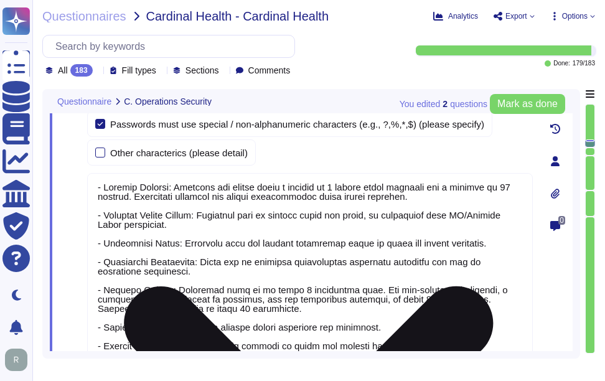
type textarea "Yes, all users are required to have unique user accounts with complex passwords…"
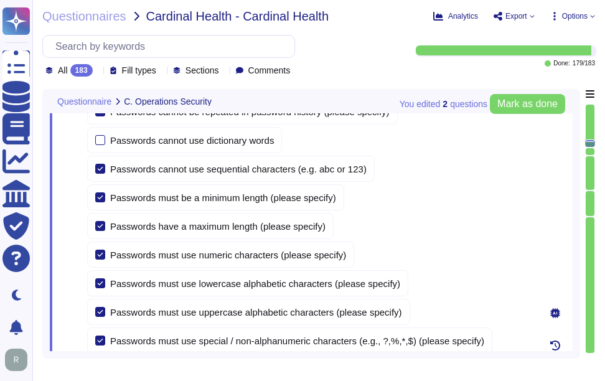
scroll to position [5674, 0]
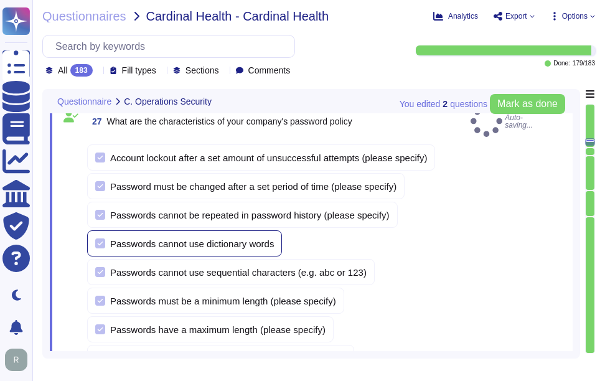
click at [91, 236] on div "Passwords cannot use dictionary words" at bounding box center [184, 243] width 195 height 26
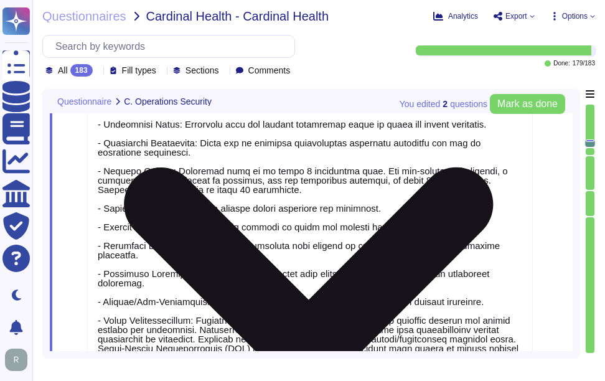
scroll to position [6109, 0]
type textarea "Yes, users must change their password immediately if they suspect it has been c…"
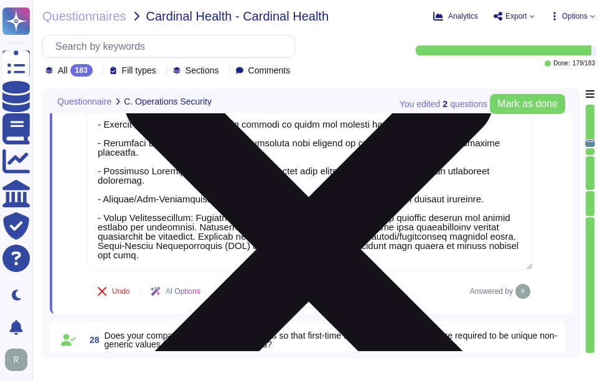
scroll to position [6234, 0]
type textarea "Yes, our company verifies user identities prior to performing password resets. …"
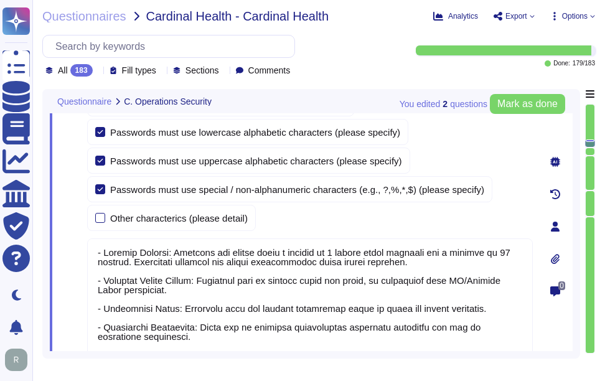
type textarea "Customer data records retention periods are not fixed and will vary based on se…"
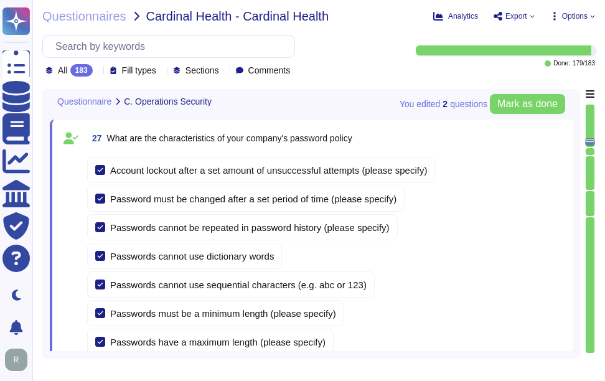
type textarea "Our company has a documented records retention policy and retention schedule th…"
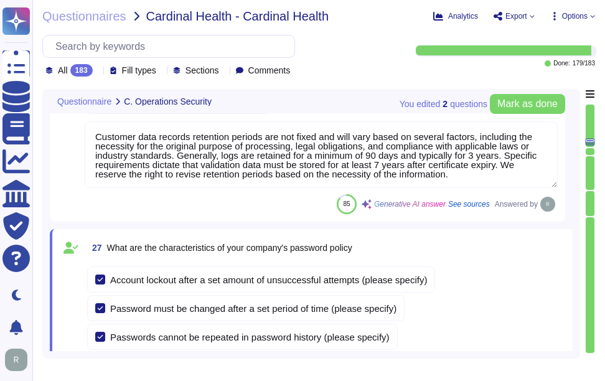
scroll to position [5549, 0]
click at [450, 244] on div "27 What are the characteristics of your company's password policy" at bounding box center [309, 248] width 445 height 22
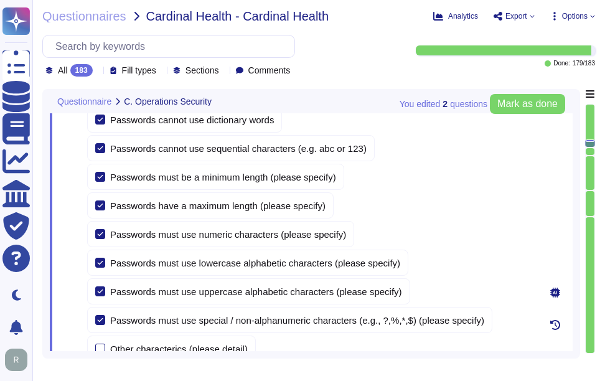
scroll to position [5736, 0]
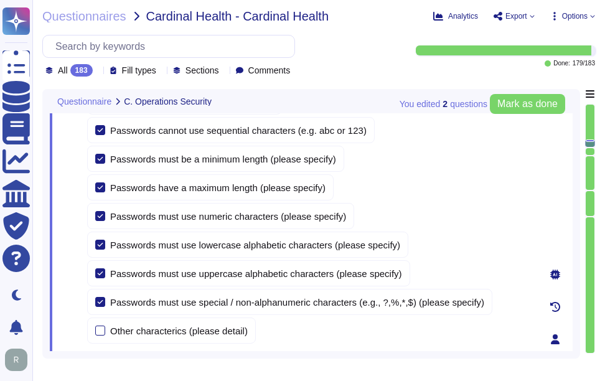
type textarea "Yes, all users are required to have unique user accounts with complex passwords…"
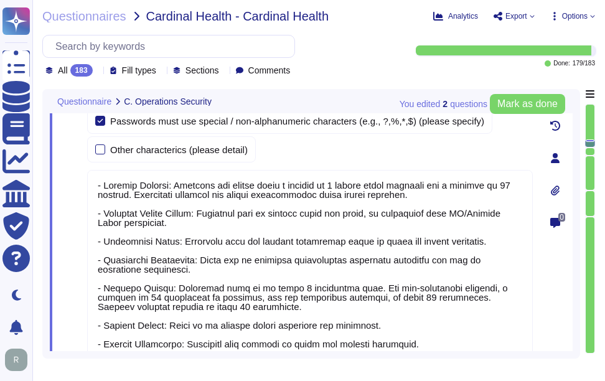
scroll to position [6047, 0]
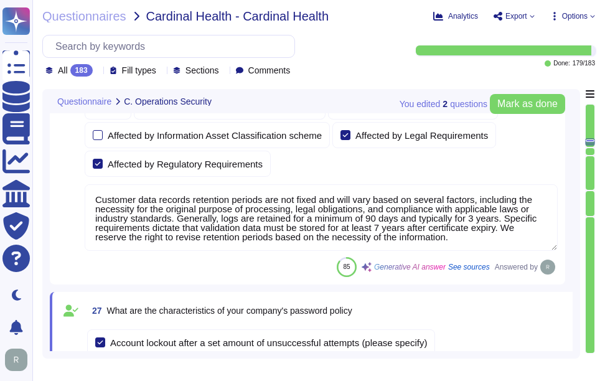
type textarea "Our company has a documented records retention policy and retention schedule th…"
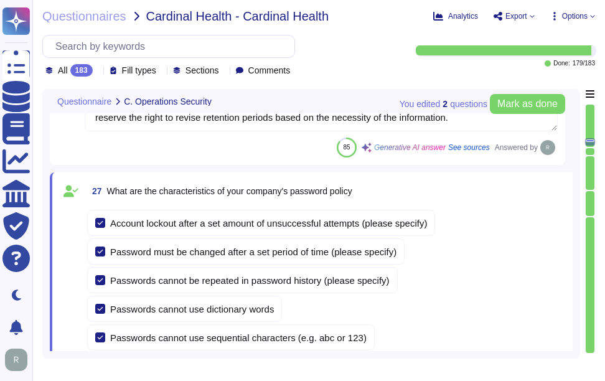
scroll to position [5612, 0]
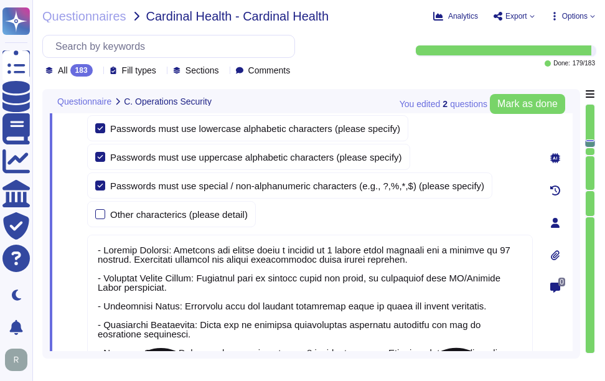
type textarea "Yes, all users are required to have unique user accounts with complex passwords…"
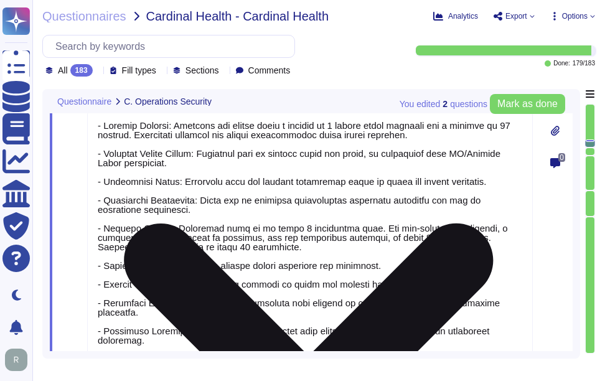
scroll to position [1, 0]
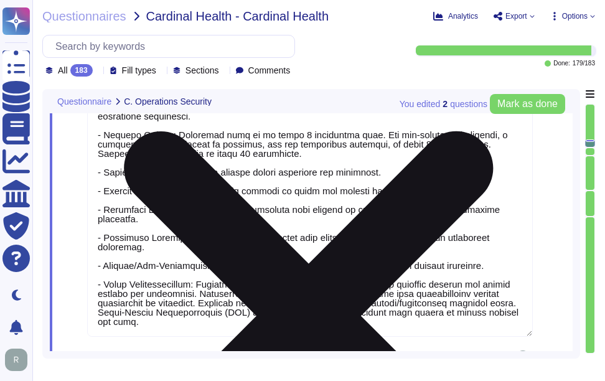
type textarea "Yes, users must change their password immediately if they suspect it has been c…"
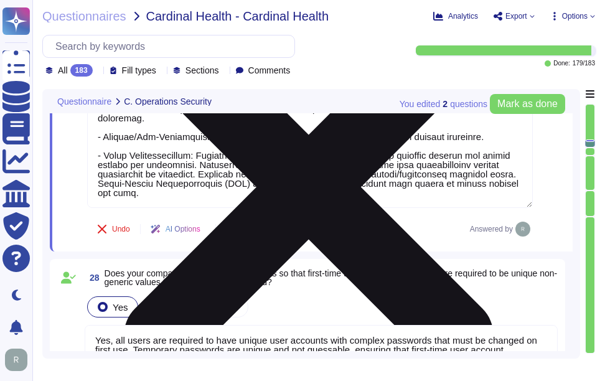
type textarea "Yes, our company verifies user identities prior to performing password resets. …"
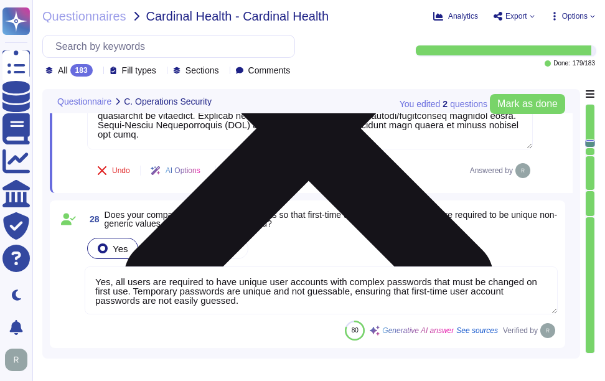
scroll to position [6358, 0]
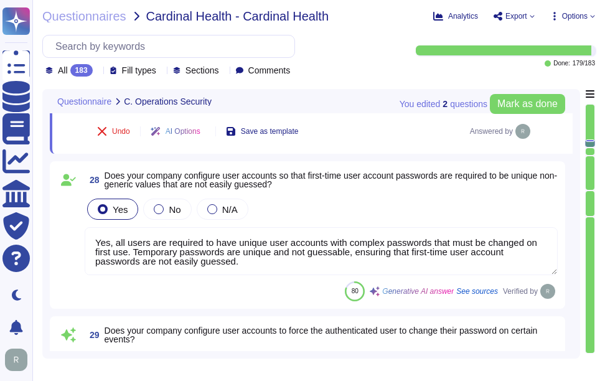
type textarea "Yes, our company manages the electronic communication of passwords through emai…"
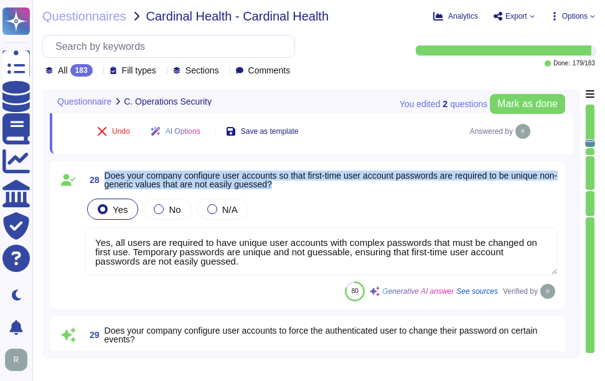
drag, startPoint x: 104, startPoint y: 172, endPoint x: 299, endPoint y: 185, distance: 195.2
click at [299, 185] on span "28 Does your company configure user accounts so that first-time user account pa…" at bounding box center [321, 180] width 473 height 22
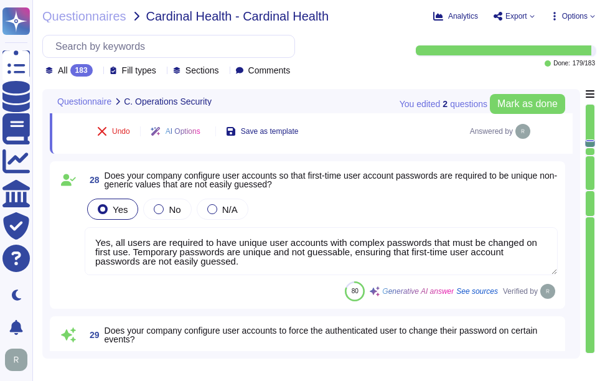
scroll to position [0, 0]
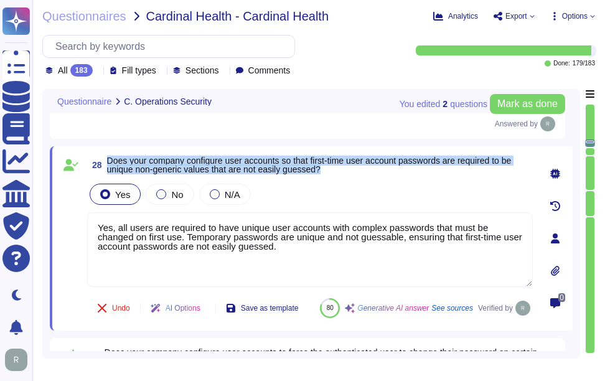
drag, startPoint x: 106, startPoint y: 158, endPoint x: 358, endPoint y: 170, distance: 252.2
click at [358, 170] on span "28 Does your company configure user accounts so that first-time user account pa…" at bounding box center [309, 165] width 445 height 22
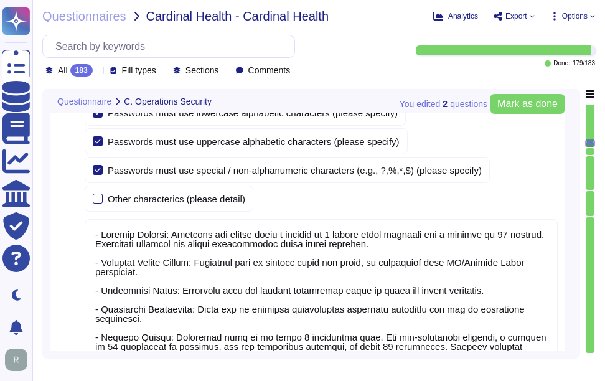
type textarea "Customer data records retention periods are not fixed and will vary based on se…"
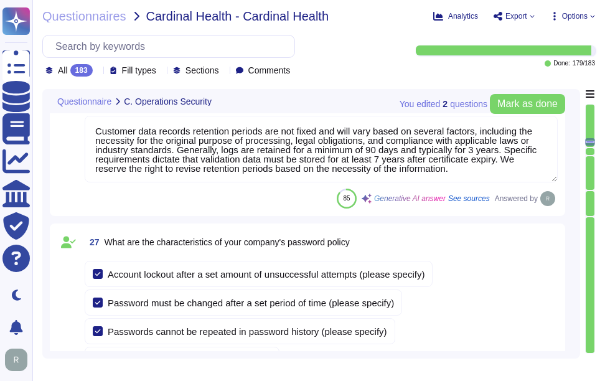
type textarea "Our company has a documented records retention policy and retention schedule th…"
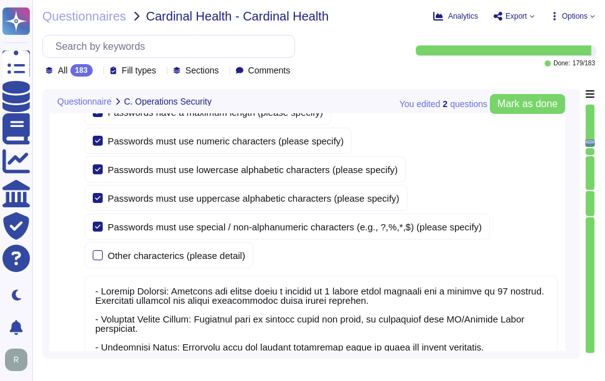
type textarea "Yes, all users are required to have unique user accounts with complex passwords…"
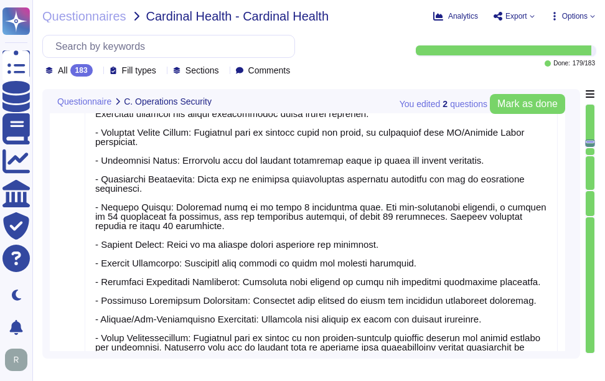
type textarea "Yes, users must change their password immediately if they suspect it has been c…"
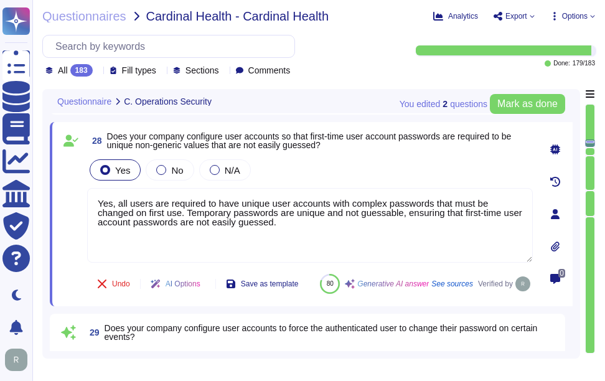
type textarea "Yes, our company verifies user identities prior to performing password resets. …"
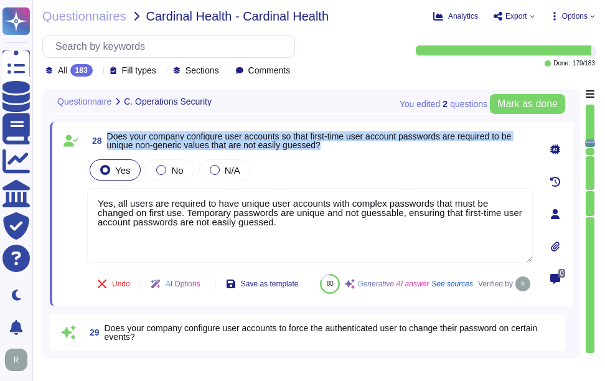
drag, startPoint x: 108, startPoint y: 137, endPoint x: 338, endPoint y: 147, distance: 230.4
click at [338, 147] on span "Does your company configure user accounts so that first-time user account passw…" at bounding box center [320, 140] width 426 height 17
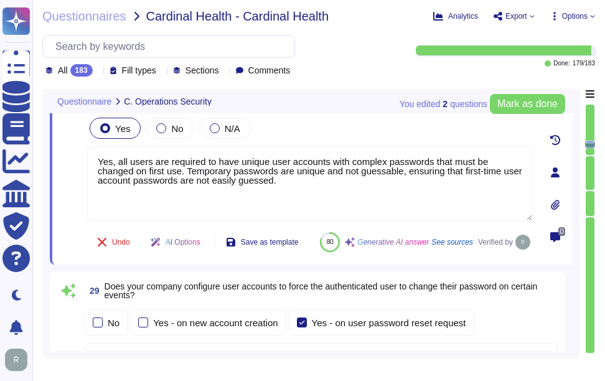
type textarea "Yes, our company manages the electronic communication of passwords through emai…"
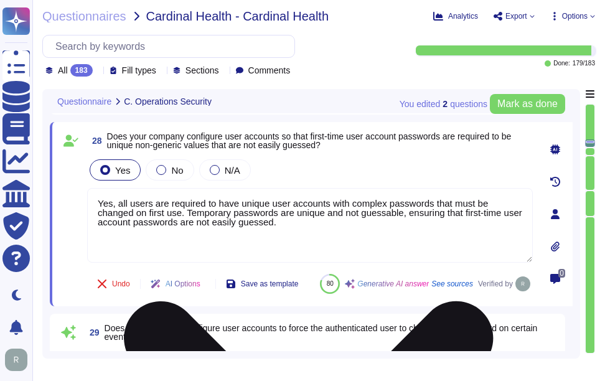
click at [277, 228] on textarea "Yes, all users are required to have unique user accounts with complex passwords…" at bounding box center [309, 225] width 445 height 75
paste textarea "the company configures user accounts so that first-time user account passwords …"
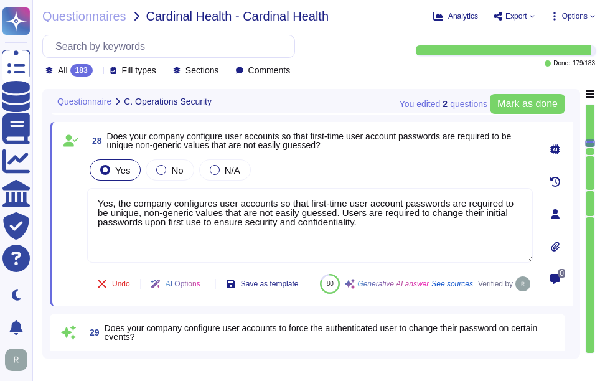
type textarea "Yes, the company configures user accounts so that first-time user account passw…"
click at [321, 174] on div "Yes No N/A" at bounding box center [309, 170] width 445 height 26
click at [421, 154] on div "28 Does your company configure user accounts so that first-time user account pa…" at bounding box center [296, 213] width 473 height 169
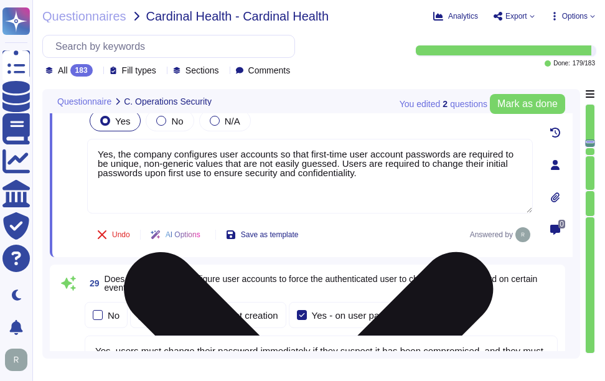
scroll to position [6507, 0]
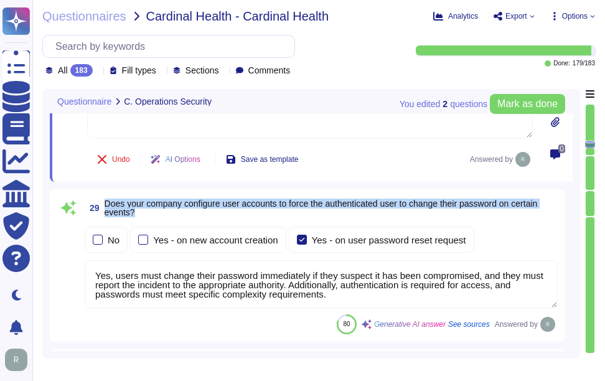
drag, startPoint x: 105, startPoint y: 202, endPoint x: 147, endPoint y: 216, distance: 43.9
click at [147, 216] on span "Does your company configure user accounts to force the authenticated user to ch…" at bounding box center [331, 207] width 453 height 17
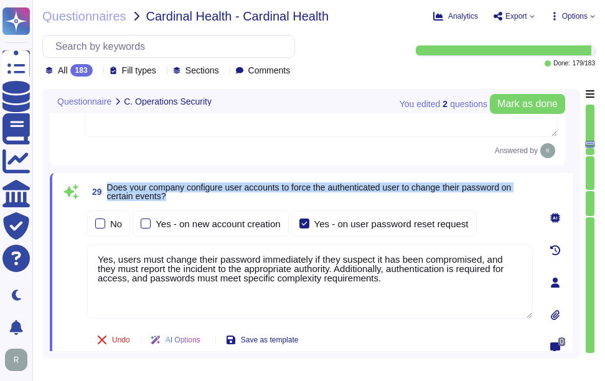
drag, startPoint x: 106, startPoint y: 182, endPoint x: 185, endPoint y: 198, distance: 80.0
click at [185, 198] on span "29 Does your company configure user accounts to force the authenticated user to…" at bounding box center [309, 191] width 445 height 22
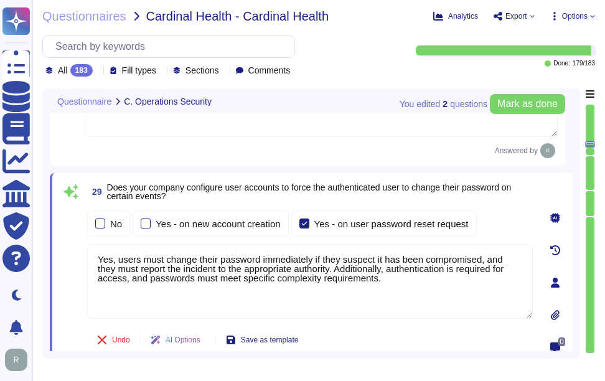
click at [228, 282] on textarea "Yes, users must change their password immediately if they suspect it has been c…" at bounding box center [309, 281] width 445 height 75
paste textarea "resets are accomplished through established procedures that verify user identit…"
type textarea "Yes, users must change their password immediately if they suspect it has been c…"
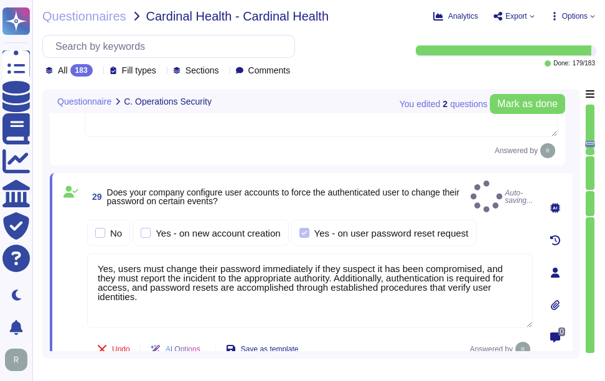
click at [510, 229] on div "No Yes - on new account creation Yes - on user password reset request" at bounding box center [309, 233] width 445 height 26
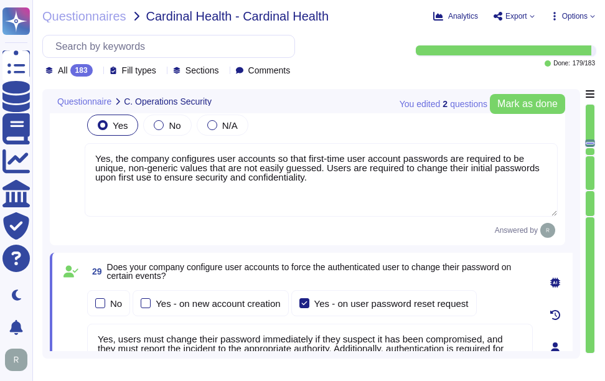
scroll to position [6445, 0]
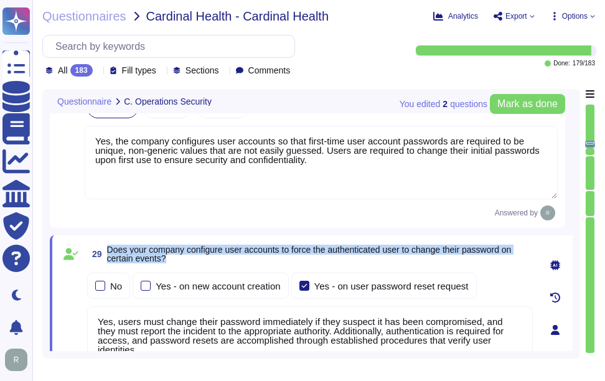
drag, startPoint x: 106, startPoint y: 247, endPoint x: 188, endPoint y: 262, distance: 82.9
click at [188, 262] on span "29 Does your company configure user accounts to force the authenticated user to…" at bounding box center [309, 254] width 445 height 22
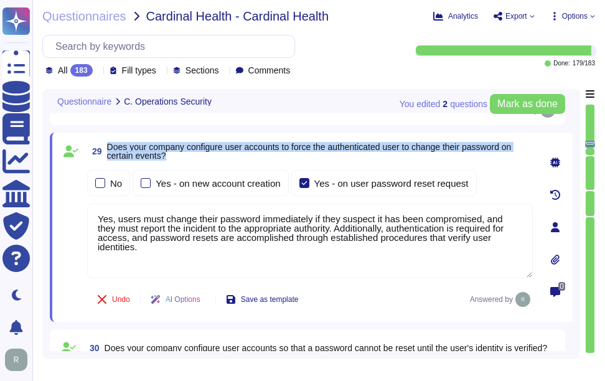
scroll to position [6569, 0]
